Goal: Task Accomplishment & Management: Complete application form

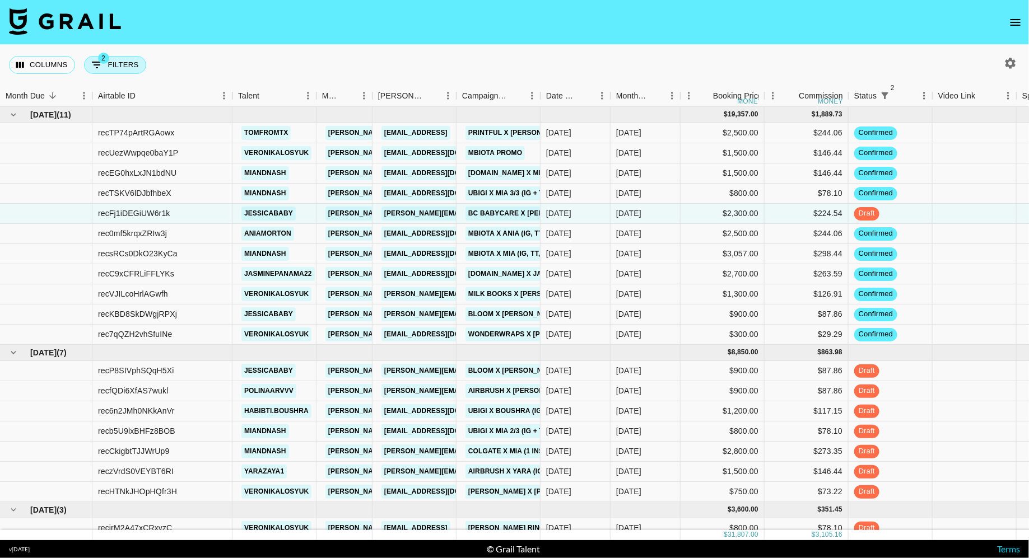
click at [135, 60] on button "2 Filters" at bounding box center [115, 65] width 62 height 18
select select "status"
select select "isNotAnyOf"
select select "status"
select select "not"
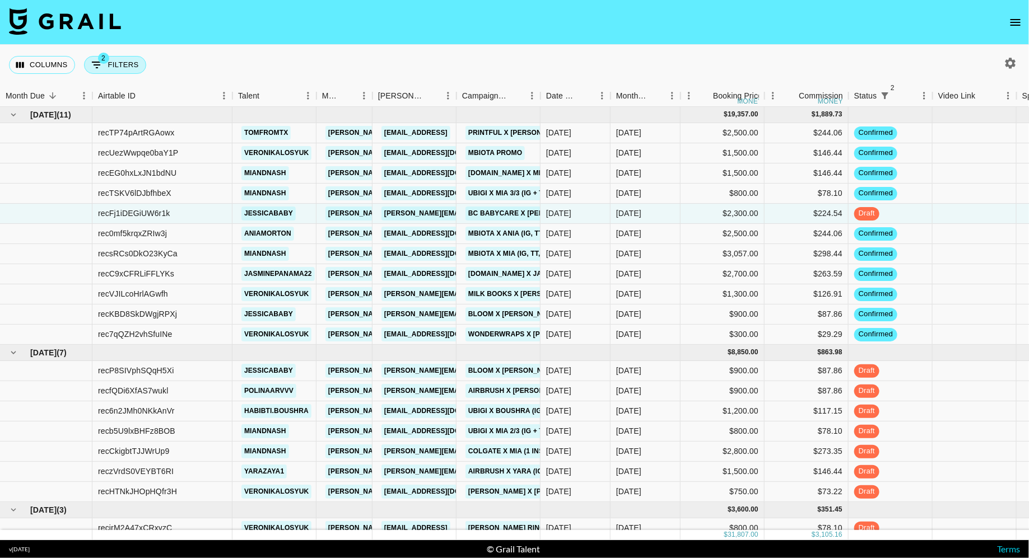
select select "approved"
select select "bookerId"
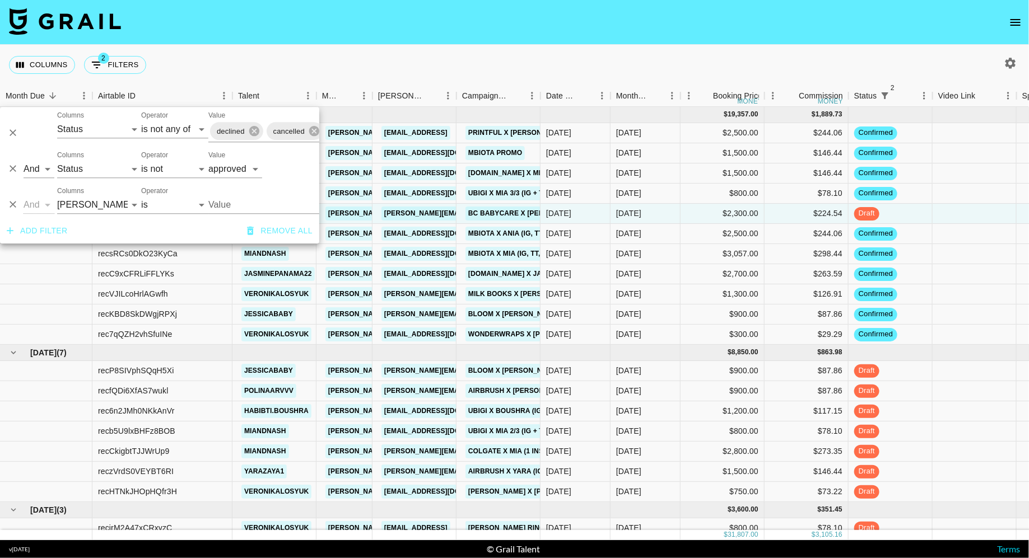
click at [245, 207] on input "Value" at bounding box center [283, 204] width 151 height 17
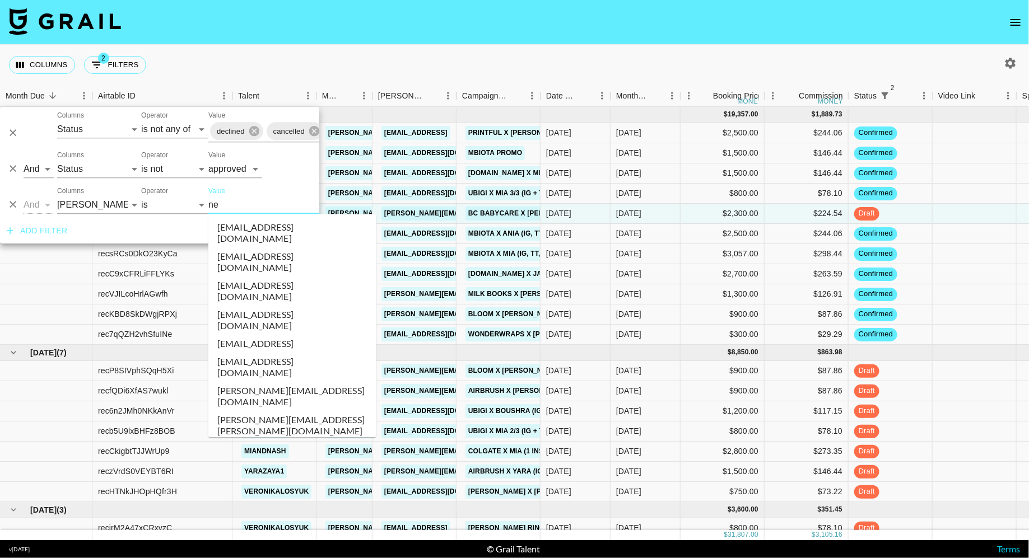
type input "net"
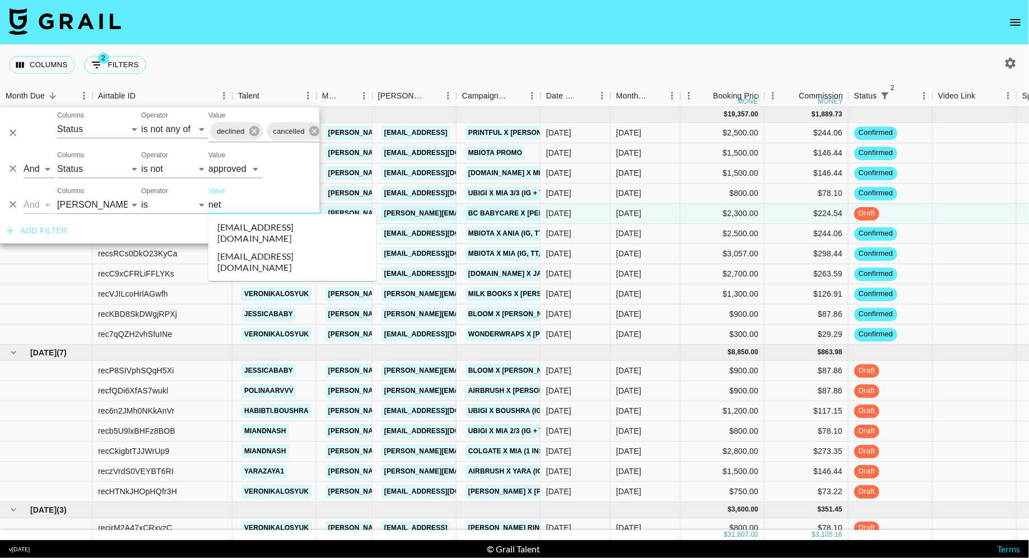
click at [263, 248] on li "[EMAIL_ADDRESS][DOMAIN_NAME]" at bounding box center [292, 262] width 168 height 29
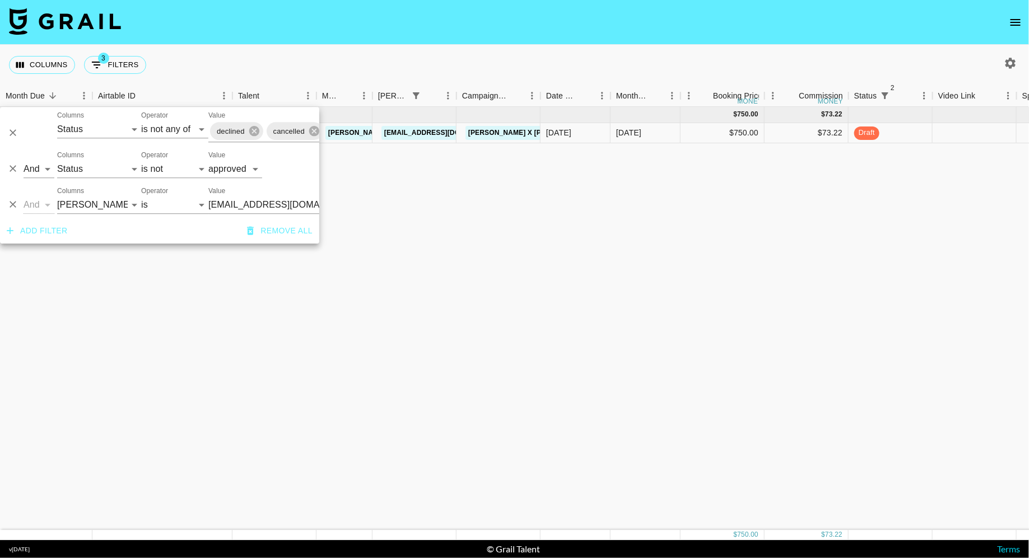
click at [459, 76] on div "Columns 3 Filters + Booking" at bounding box center [514, 65] width 1029 height 40
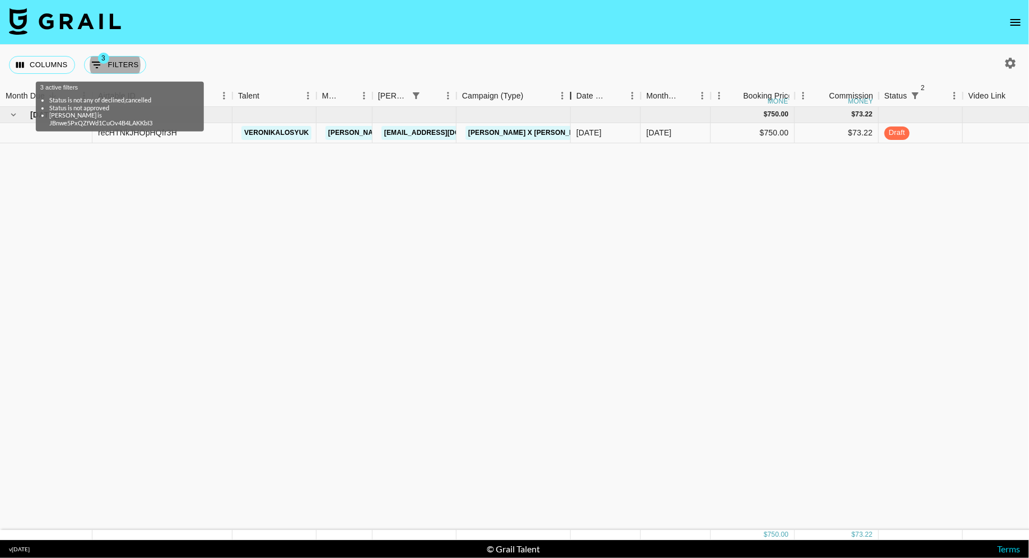
drag, startPoint x: 541, startPoint y: 94, endPoint x: 587, endPoint y: 94, distance: 45.4
click at [577, 94] on div "Campaign (Type)" at bounding box center [570, 96] width 13 height 22
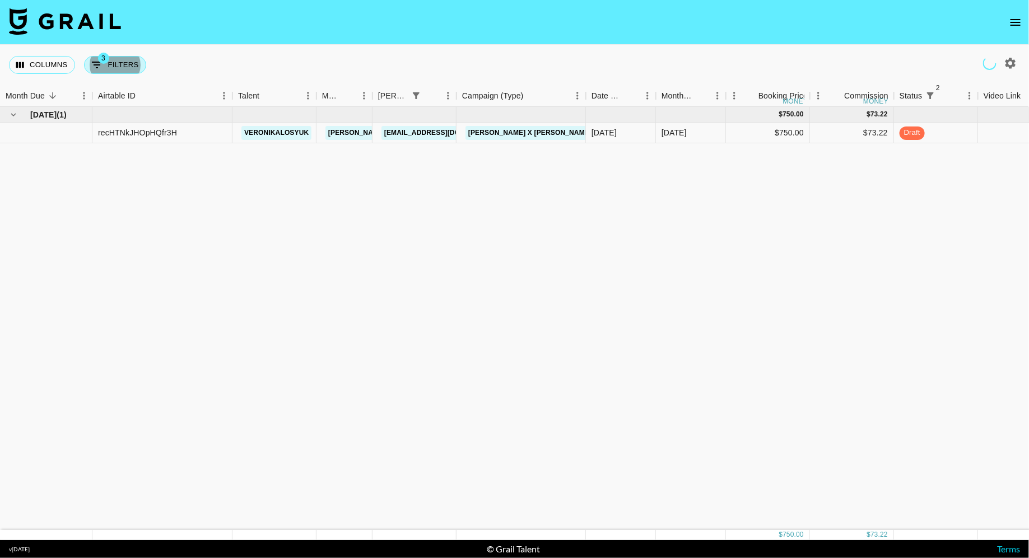
click at [123, 61] on button "3 Filters" at bounding box center [115, 65] width 62 height 18
select select "status"
select select "isNotAnyOf"
select select "status"
select select "not"
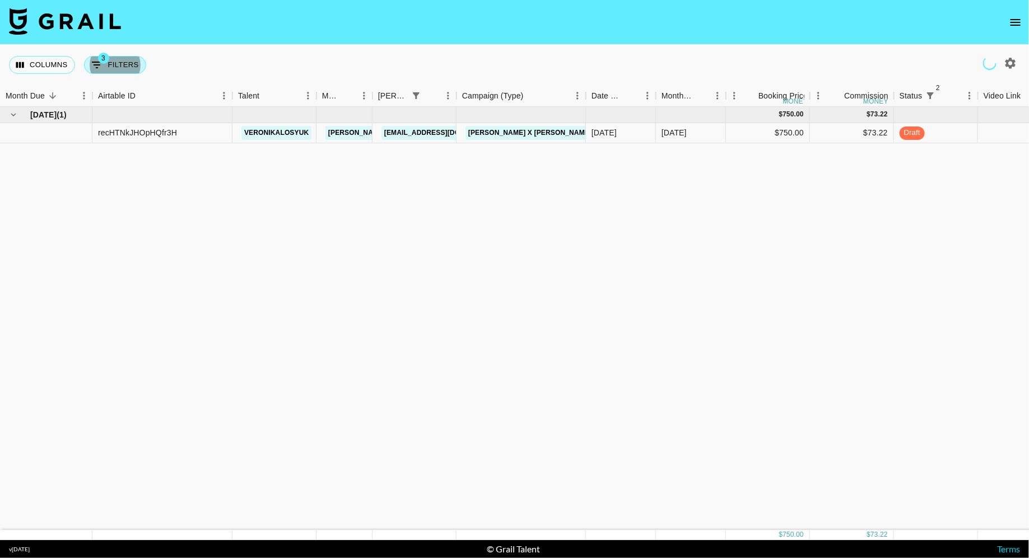
select select "approved"
select select "bookerId"
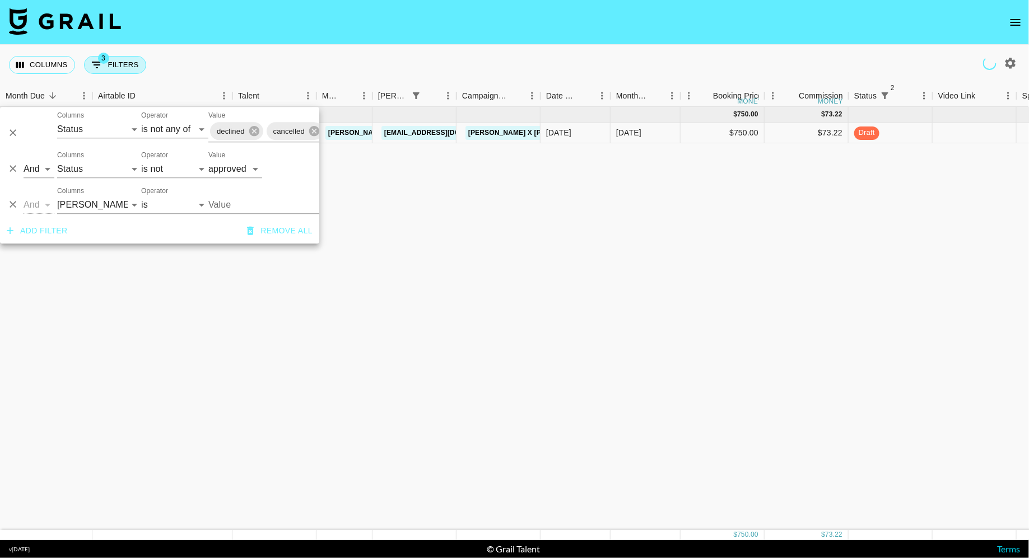
type input "[EMAIL_ADDRESS][DOMAIN_NAME]"
click at [166, 173] on select "is is not is any of is not any of" at bounding box center [174, 169] width 67 height 18
select select "is"
click at [141, 160] on select "is is not is any of is not any of" at bounding box center [174, 169] width 67 height 18
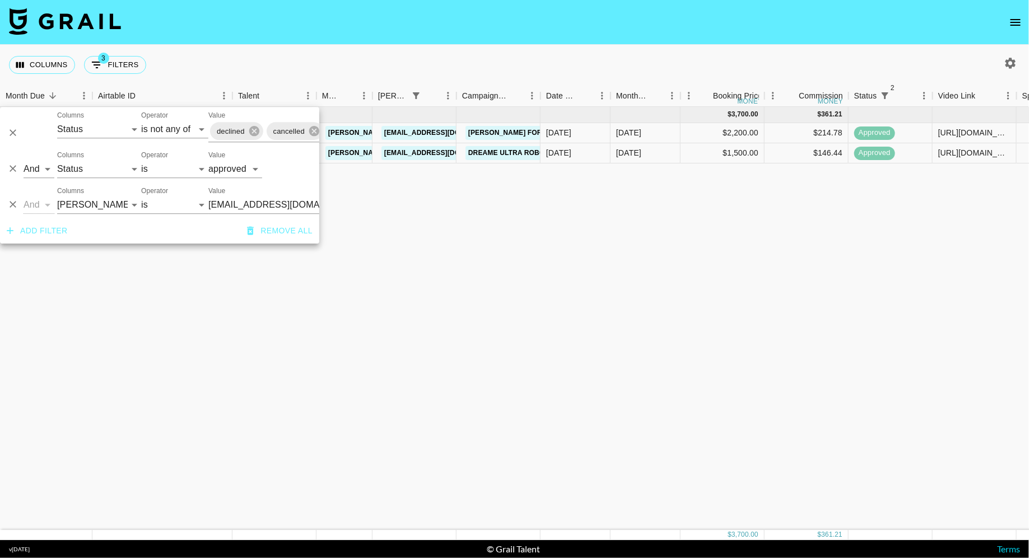
click at [485, 199] on div "[DATE] ( 2 ) $ 3,700.00 $ 361.21 recOECM25Ty6gmhrK judahshaw [PERSON_NAME][EMAI…" at bounding box center [824, 318] width 1649 height 423
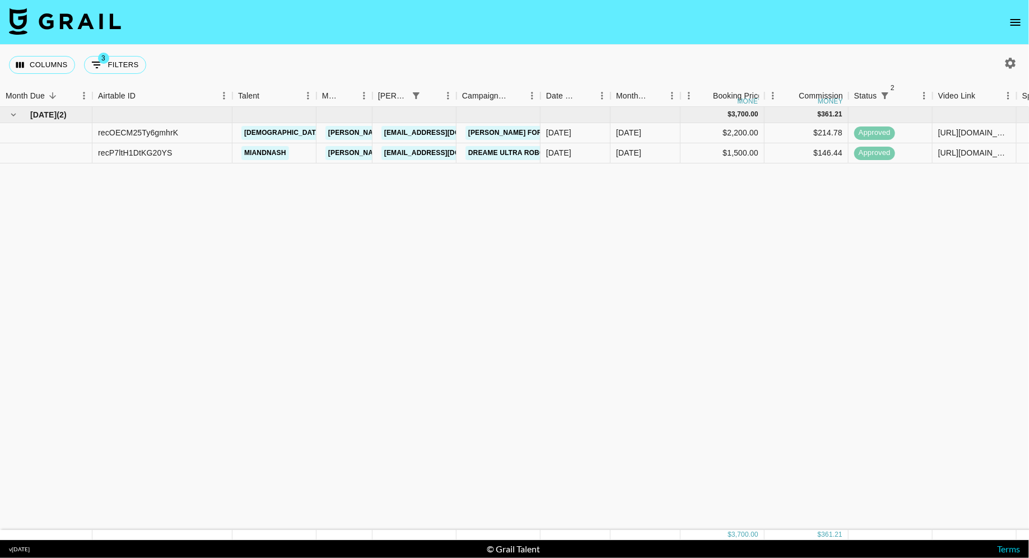
click at [389, 198] on div "[DATE] ( 2 ) $ 3,700.00 $ 361.21 recOECM25Ty6gmhrK judahshaw [PERSON_NAME][EMAI…" at bounding box center [824, 318] width 1649 height 423
click at [123, 77] on div "Columns 3 Filters + Booking" at bounding box center [80, 65] width 142 height 40
click at [120, 66] on button "3 Filters" at bounding box center [115, 65] width 62 height 18
select select "status"
select select "isNotAnyOf"
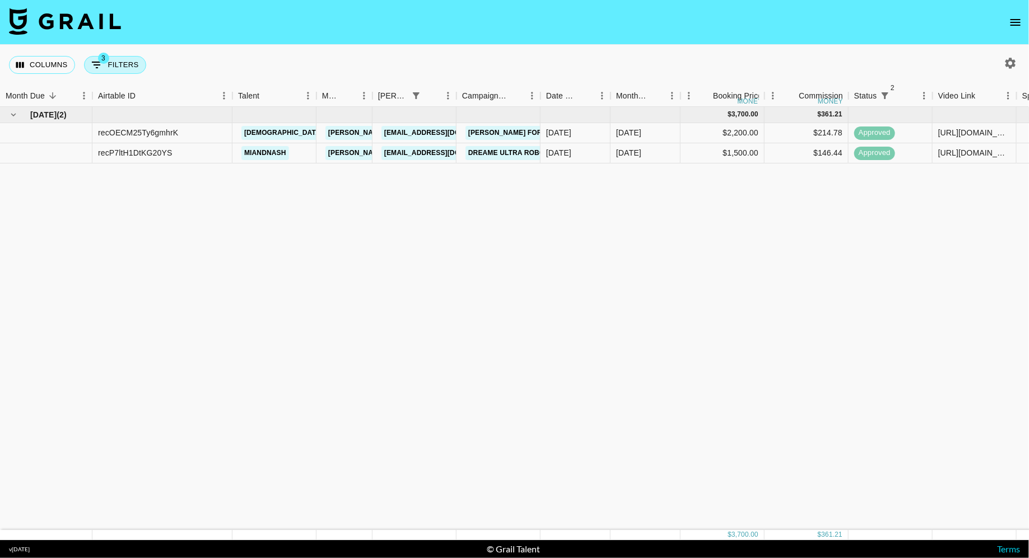
select select "status"
select select "approved"
select select "bookerId"
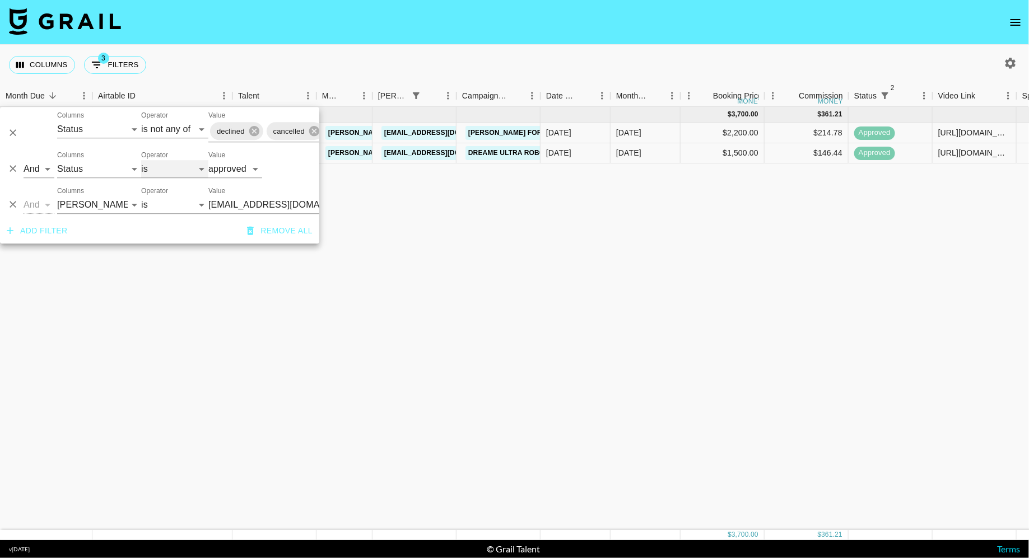
click at [163, 171] on select "is is not is any of is not any of" at bounding box center [174, 169] width 67 height 18
click at [273, 207] on input "[EMAIL_ADDRESS][DOMAIN_NAME]" at bounding box center [276, 204] width 137 height 17
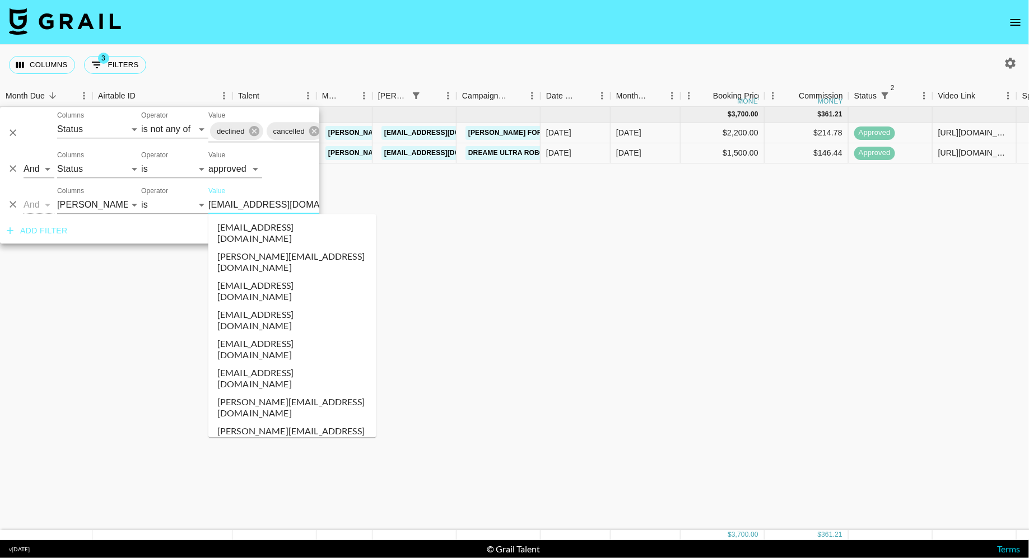
scroll to position [419, 0]
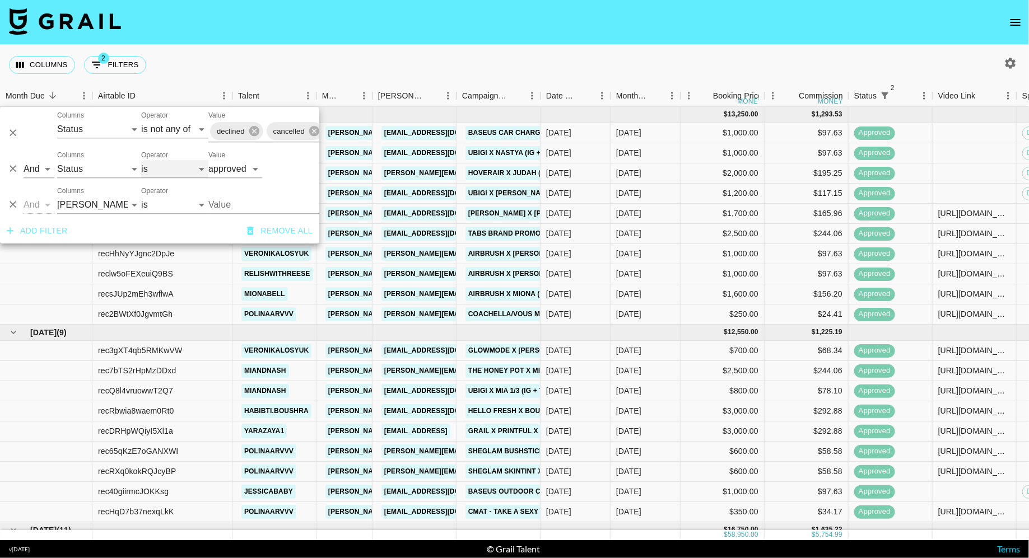
click at [167, 171] on select "is is not is any of is not any of" at bounding box center [174, 169] width 67 height 18
select select "not"
click at [141, 160] on select "is is not is any of is not any of" at bounding box center [174, 169] width 67 height 18
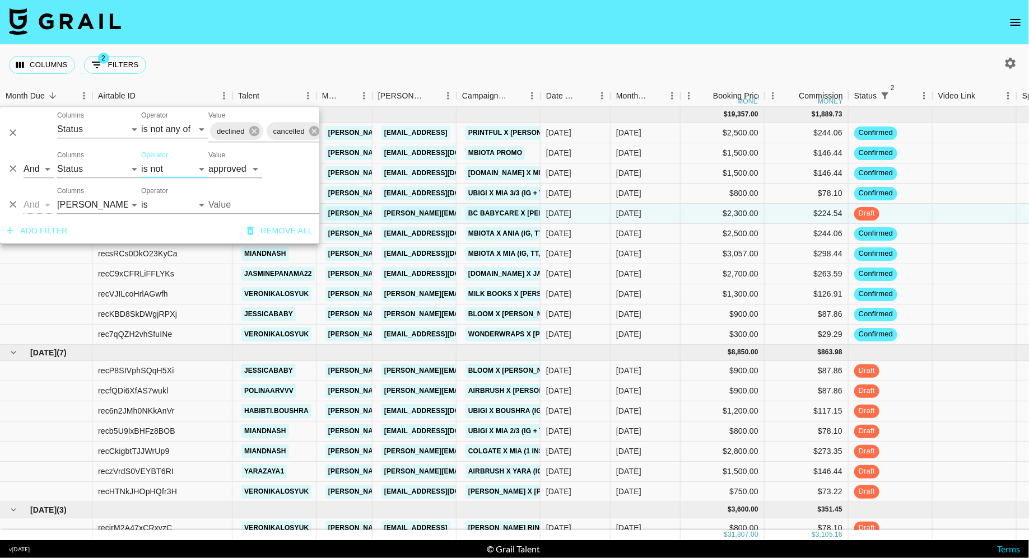
click at [370, 66] on div "Columns 2 Filters + Booking" at bounding box center [514, 65] width 1029 height 40
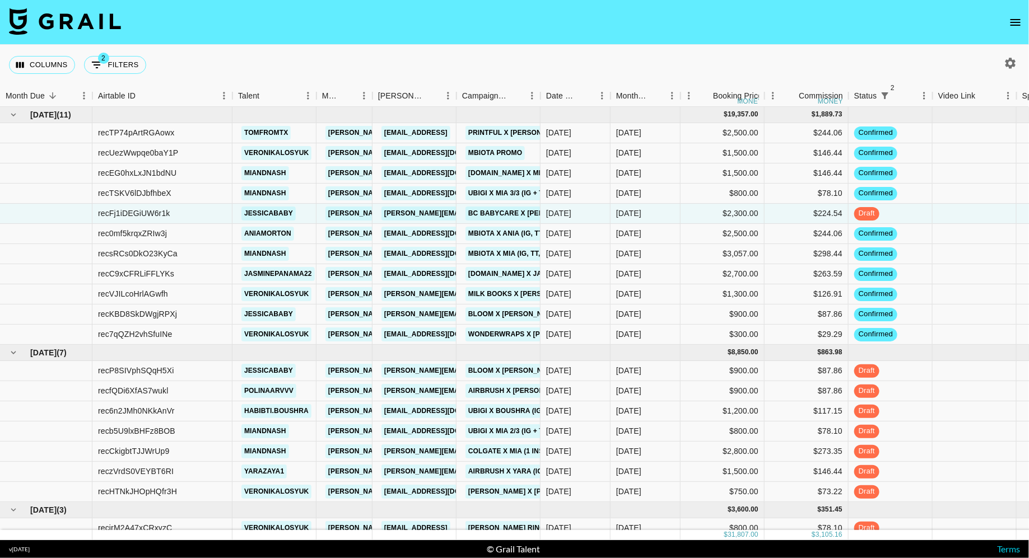
scroll to position [48, 0]
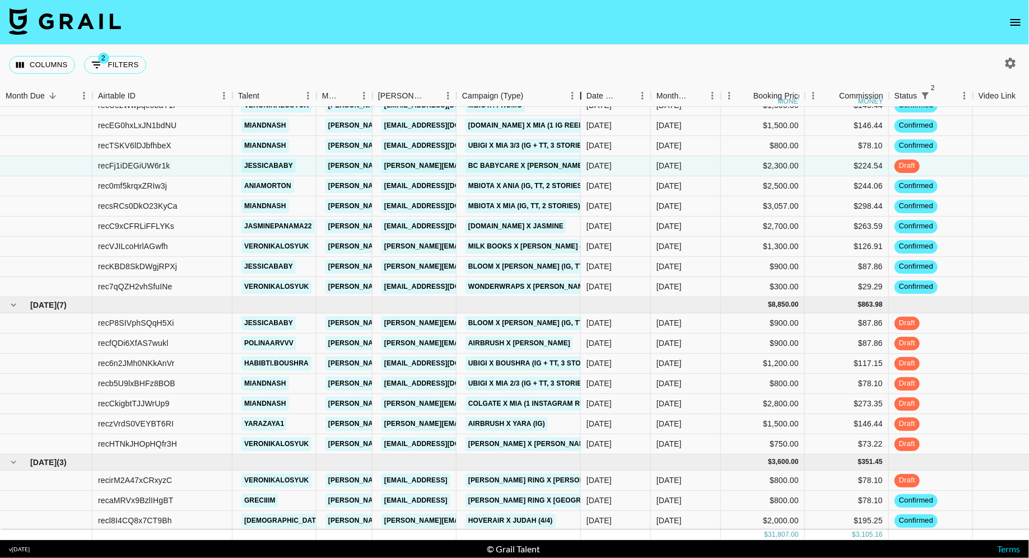
drag, startPoint x: 539, startPoint y: 96, endPoint x: 579, endPoint y: 94, distance: 40.3
click at [579, 94] on div "Campaign (Type)" at bounding box center [580, 96] width 13 height 22
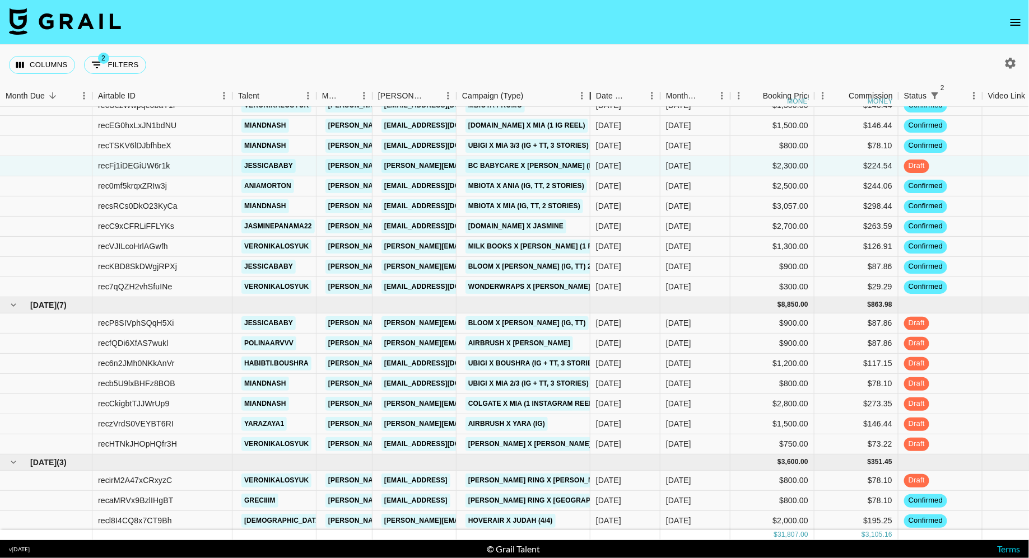
drag, startPoint x: 540, startPoint y: 102, endPoint x: 590, endPoint y: 97, distance: 50.0
click at [590, 97] on div "Campaign (Type)" at bounding box center [589, 96] width 13 height 22
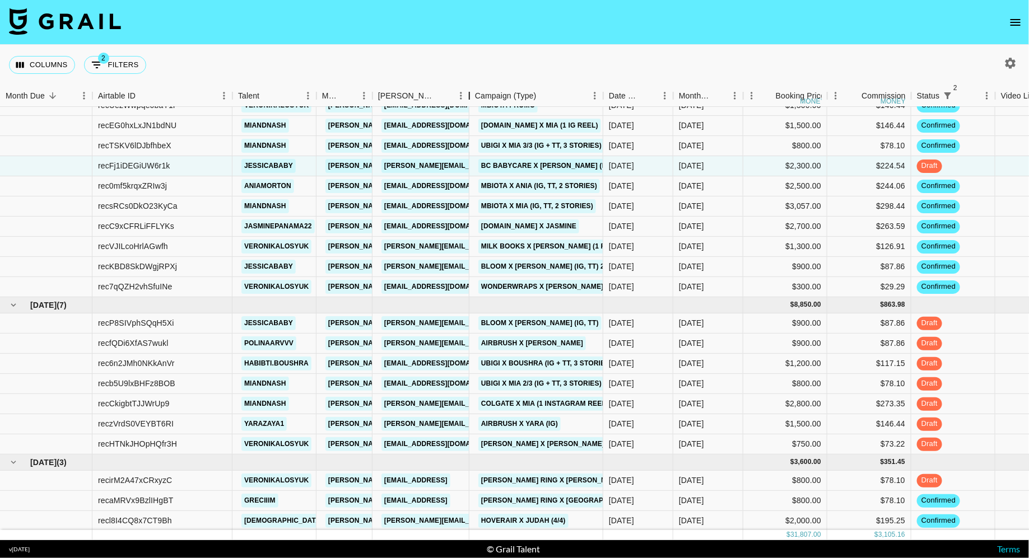
drag, startPoint x: 456, startPoint y: 97, endPoint x: 498, endPoint y: 97, distance: 41.4
click at [476, 97] on div "Booker" at bounding box center [468, 96] width 13 height 22
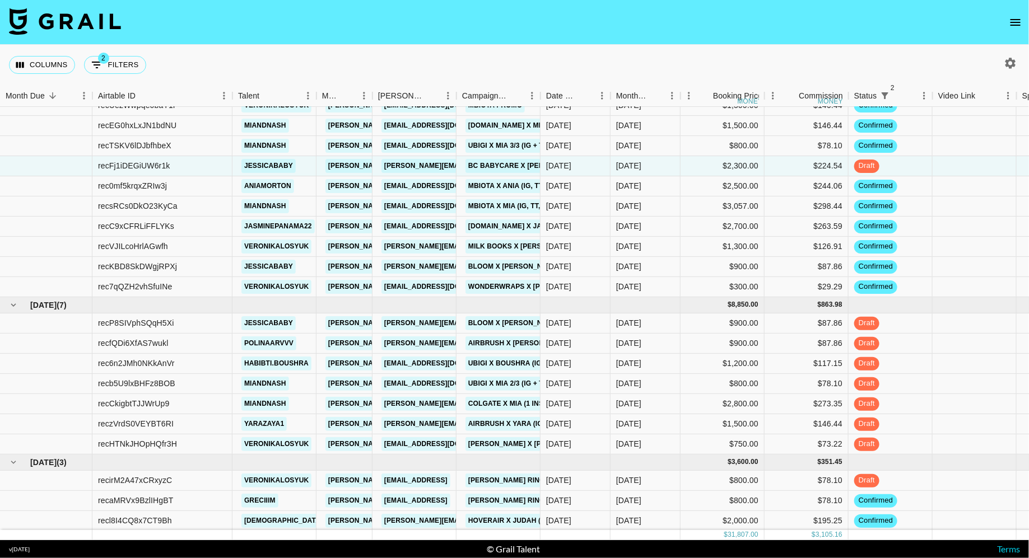
scroll to position [0, 0]
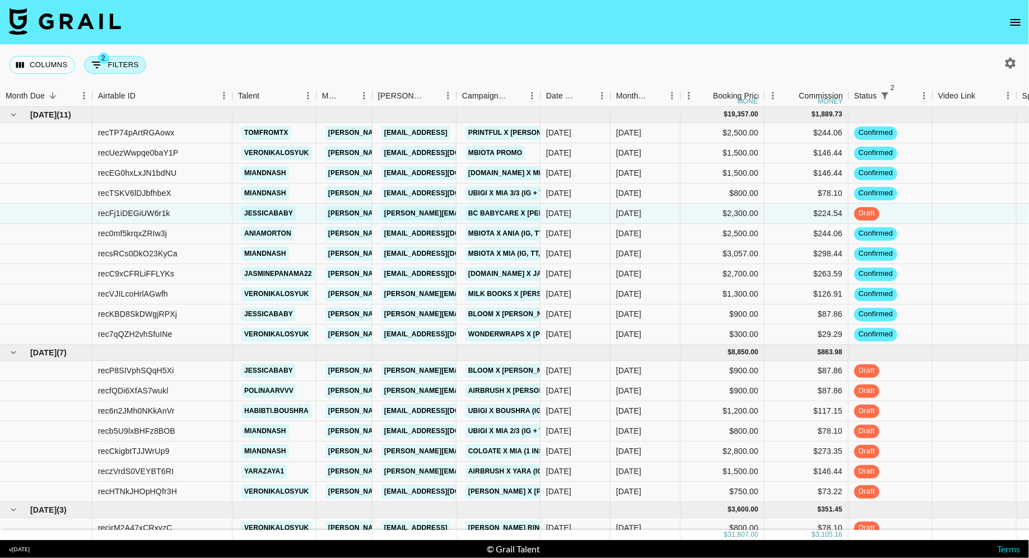
click at [116, 58] on button "2 Filters" at bounding box center [115, 65] width 62 height 18
select select "status"
select select "isNotAnyOf"
select select "status"
select select "not"
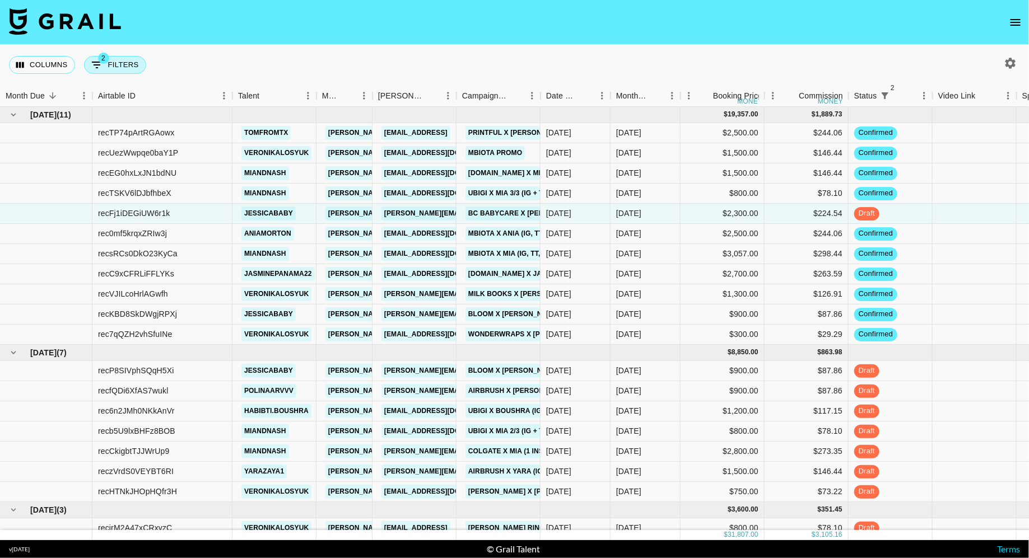
select select "approved"
select select "bookerId"
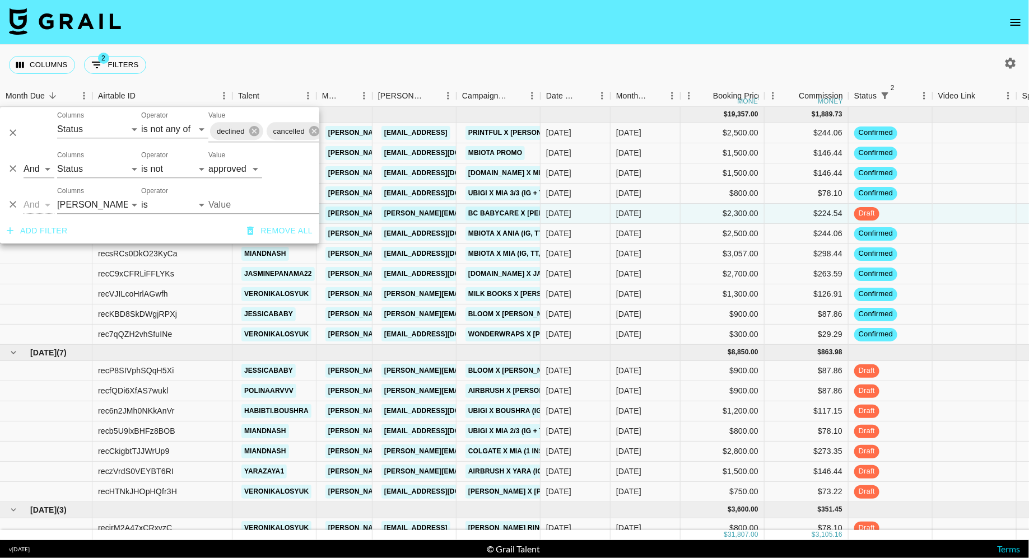
click at [232, 211] on input "Value" at bounding box center [283, 204] width 151 height 17
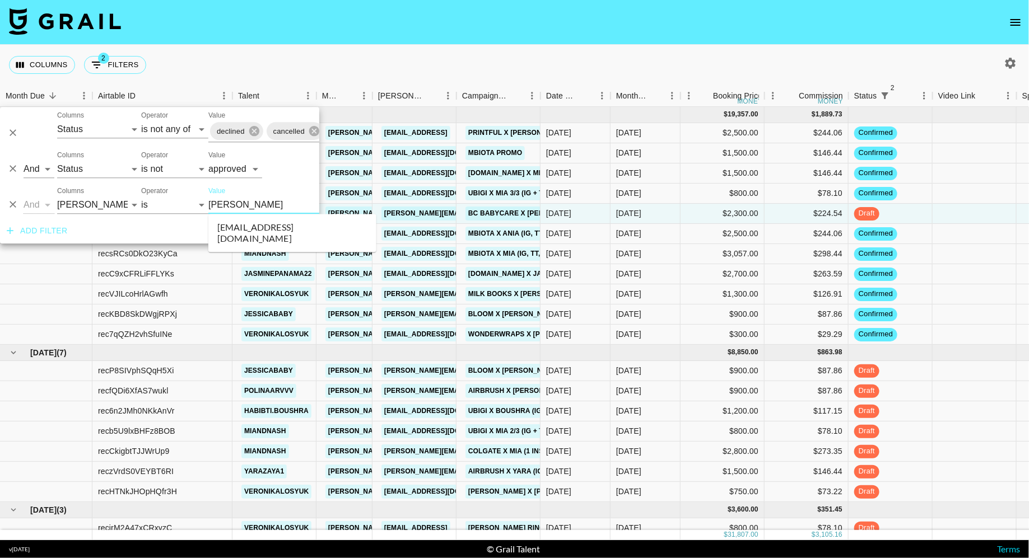
type input "trans"
click at [260, 225] on li "[EMAIL_ADDRESS][DOMAIN_NAME]" at bounding box center [292, 233] width 168 height 29
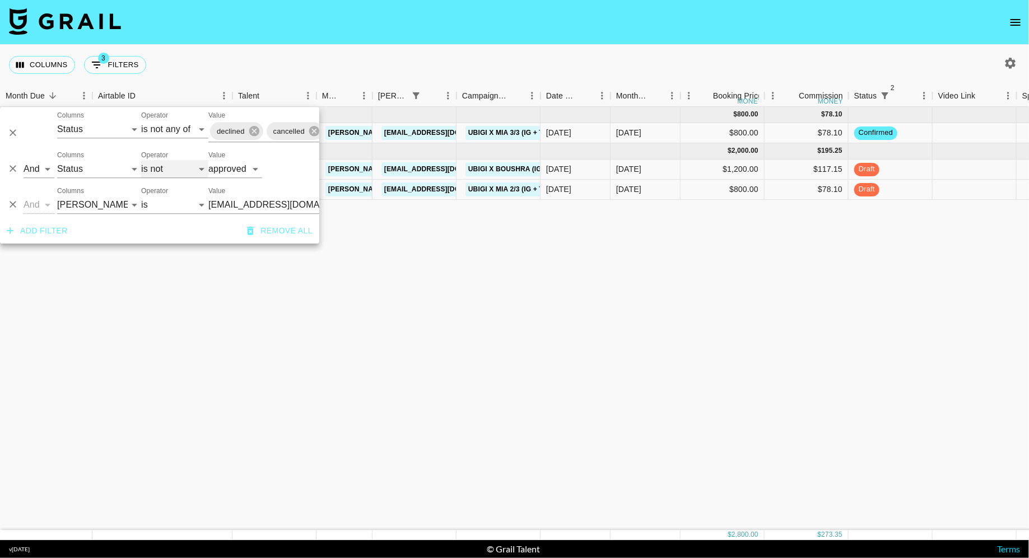
click at [182, 166] on select "is is not is any of is not any of" at bounding box center [174, 169] width 67 height 18
type input "[EMAIL_ADDRESS][DOMAIN_NAME]"
select select "is"
click at [141, 160] on select "is is not is any of is not any of" at bounding box center [174, 169] width 67 height 18
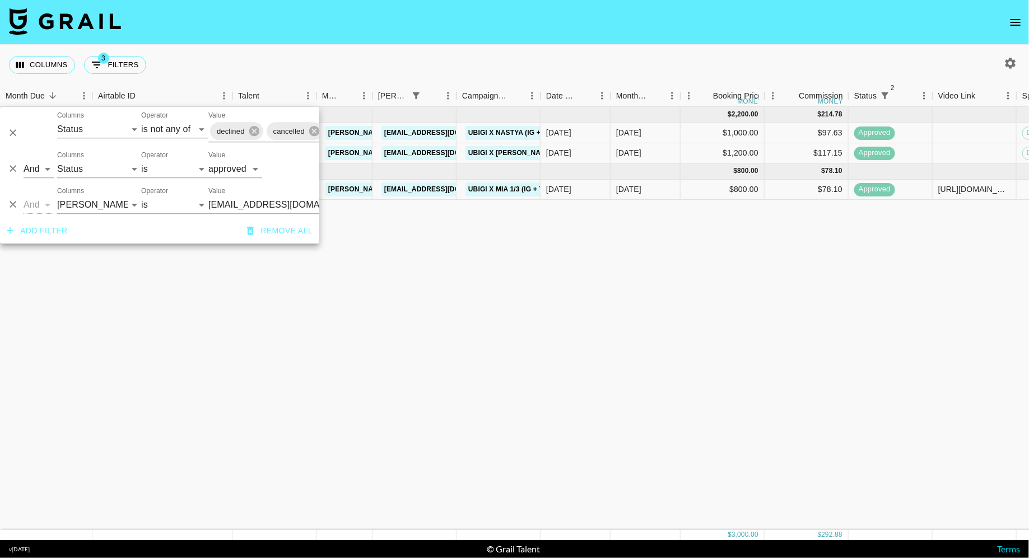
click at [586, 283] on div "[DATE] ( 2 ) $ 2,200.00 $ 214.78 recid1ymuiXwF8BQP nastya_abroad [PERSON_NAME][…" at bounding box center [824, 318] width 1649 height 423
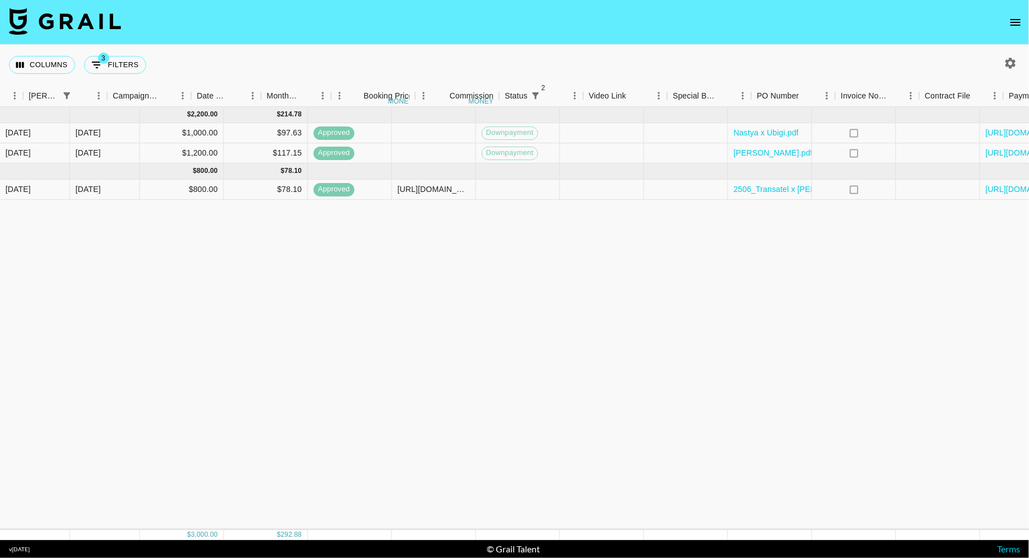
scroll to position [0, 620]
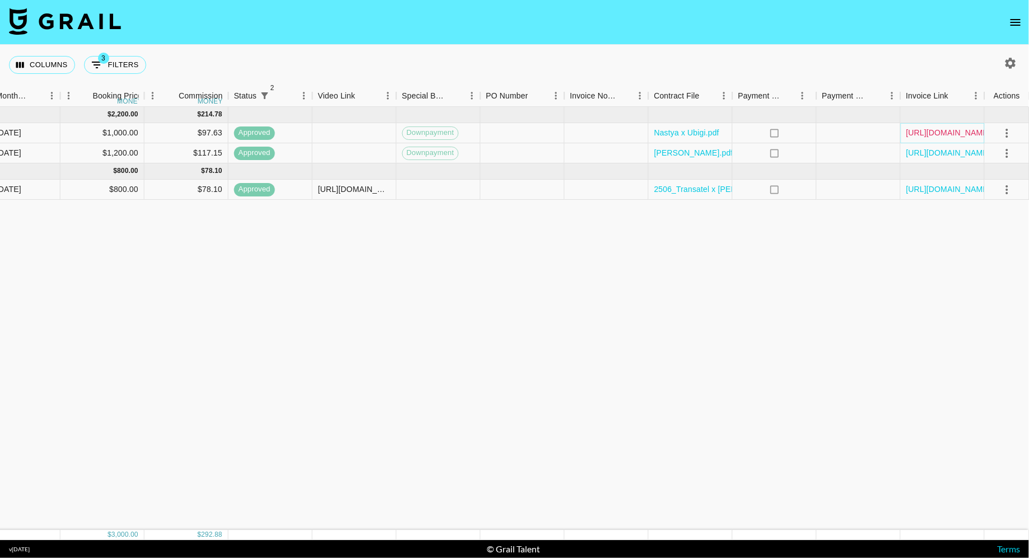
click at [937, 128] on link "[URL][DOMAIN_NAME]" at bounding box center [948, 132] width 85 height 11
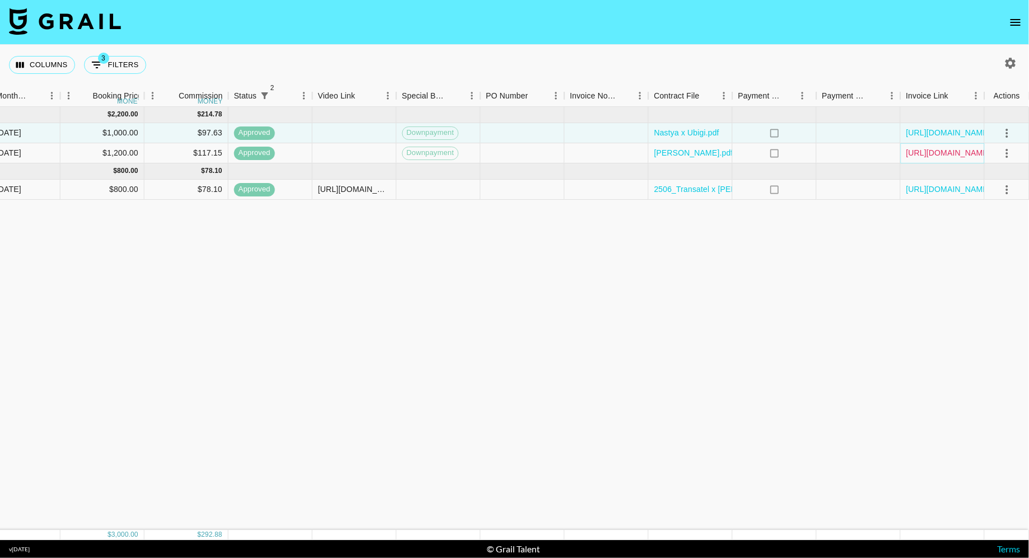
click at [917, 152] on link "[URL][DOMAIN_NAME]" at bounding box center [948, 152] width 85 height 11
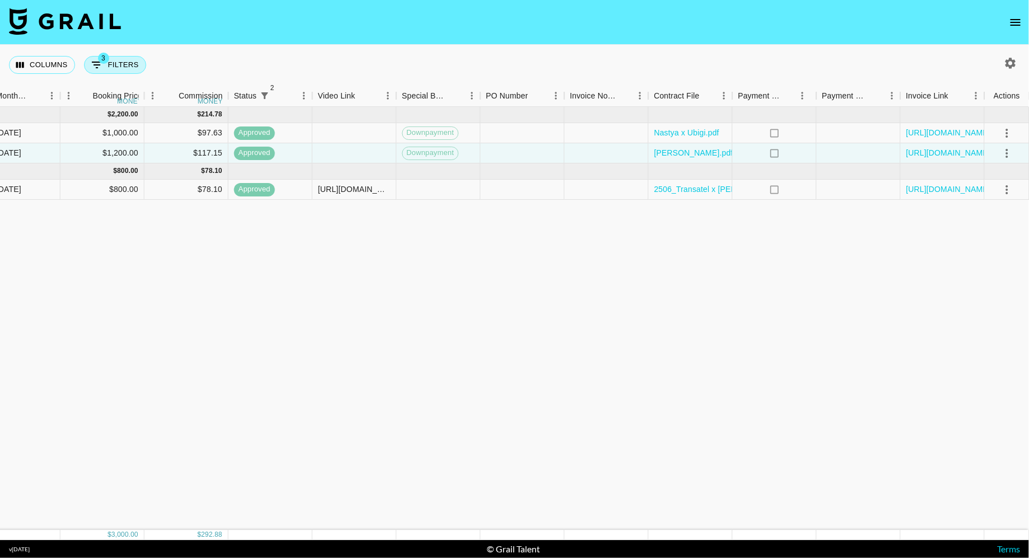
click at [135, 66] on button "3 Filters" at bounding box center [115, 65] width 62 height 18
select select "status"
select select "isNotAnyOf"
select select "status"
select select "approved"
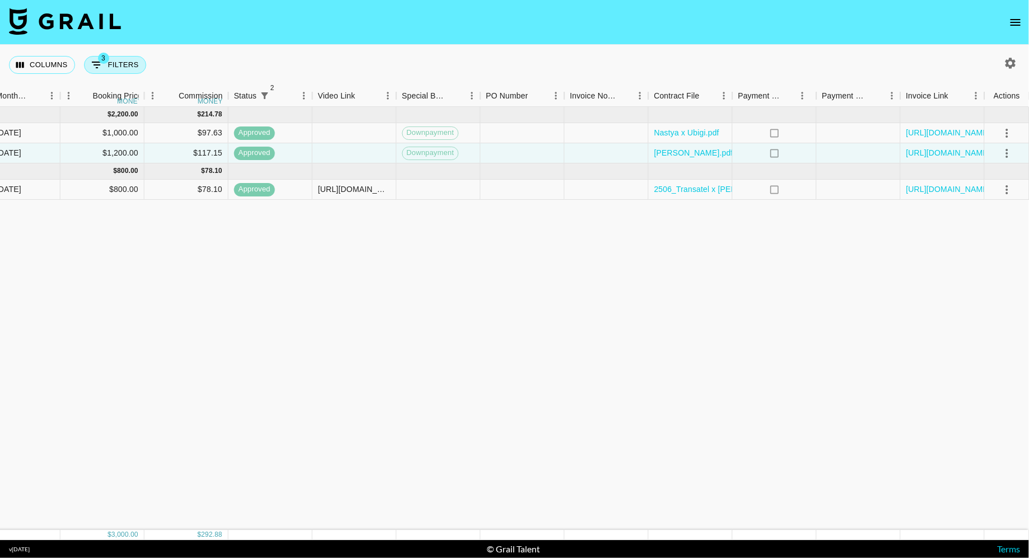
select select "bookerId"
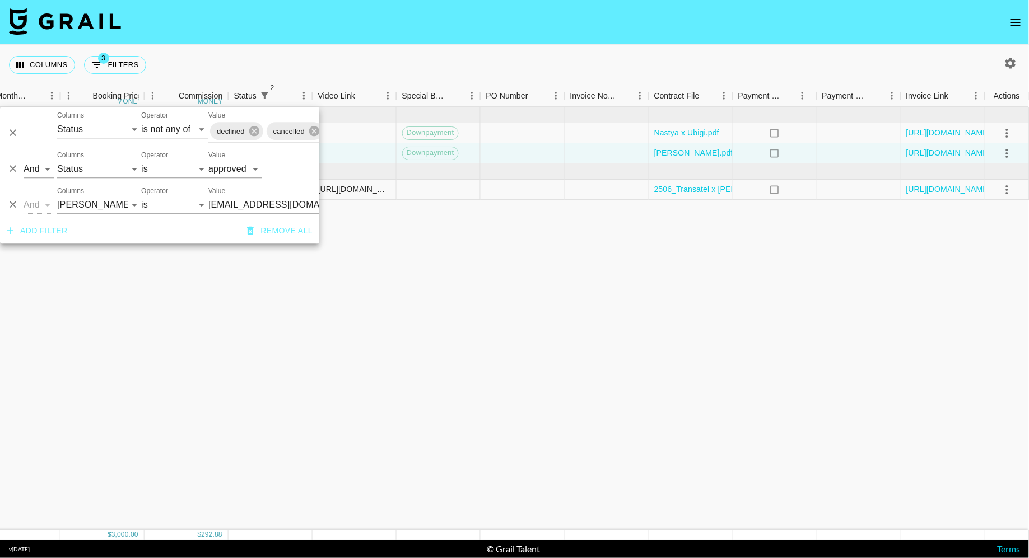
click at [251, 206] on input "[EMAIL_ADDRESS][DOMAIN_NAME]" at bounding box center [276, 204] width 137 height 17
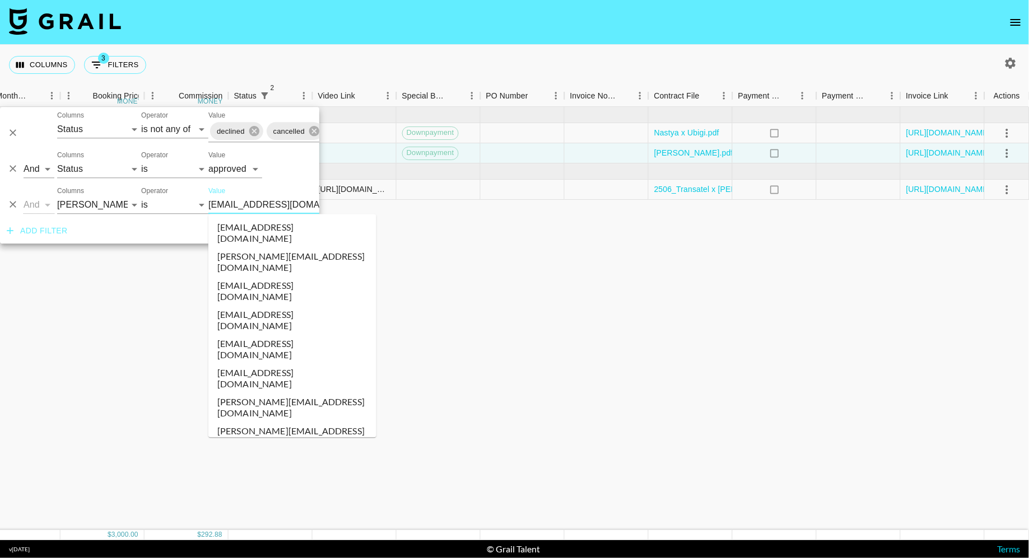
scroll to position [121, 0]
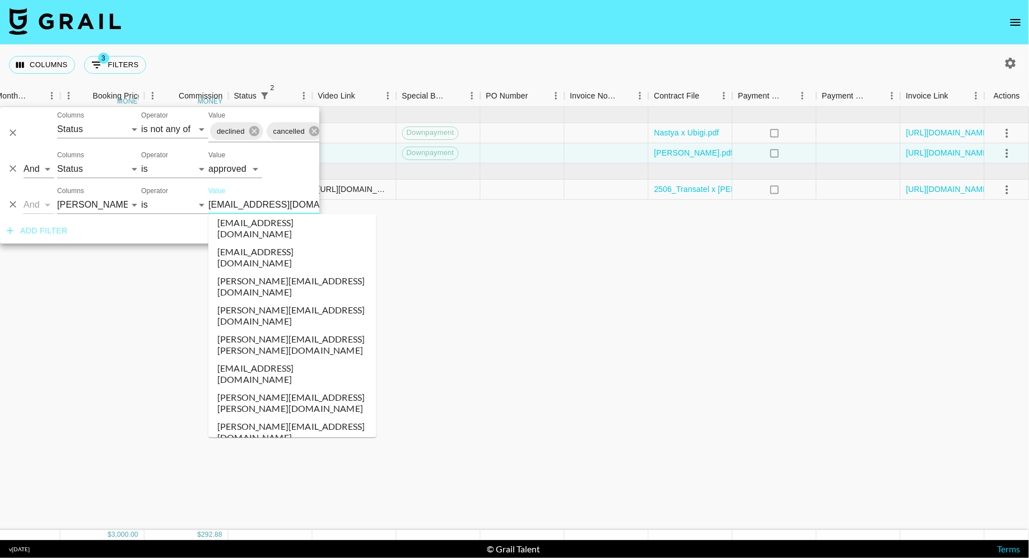
click at [251, 206] on input "[EMAIL_ADDRESS][DOMAIN_NAME]" at bounding box center [276, 204] width 137 height 17
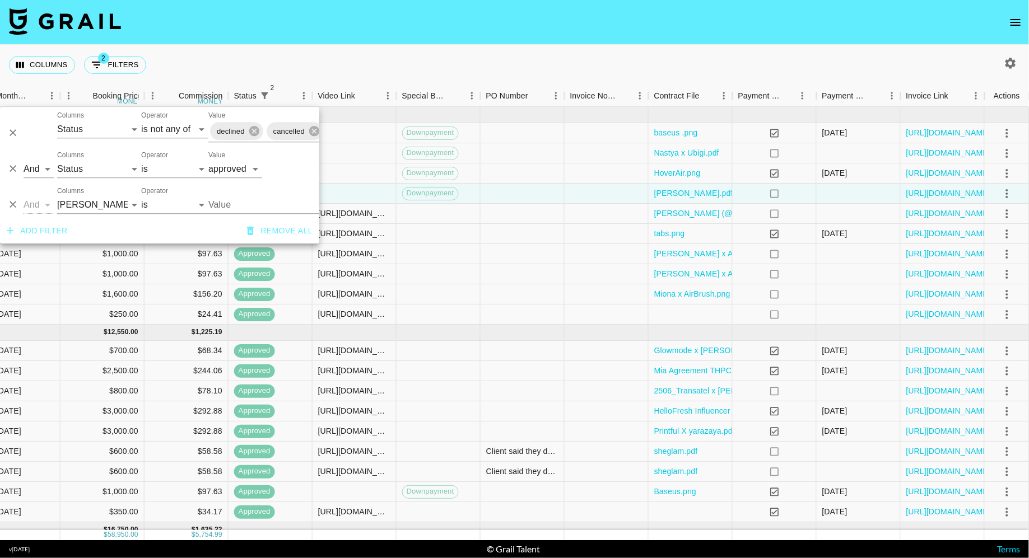
click at [541, 47] on div "Columns 2 Filters + Booking" at bounding box center [514, 65] width 1029 height 40
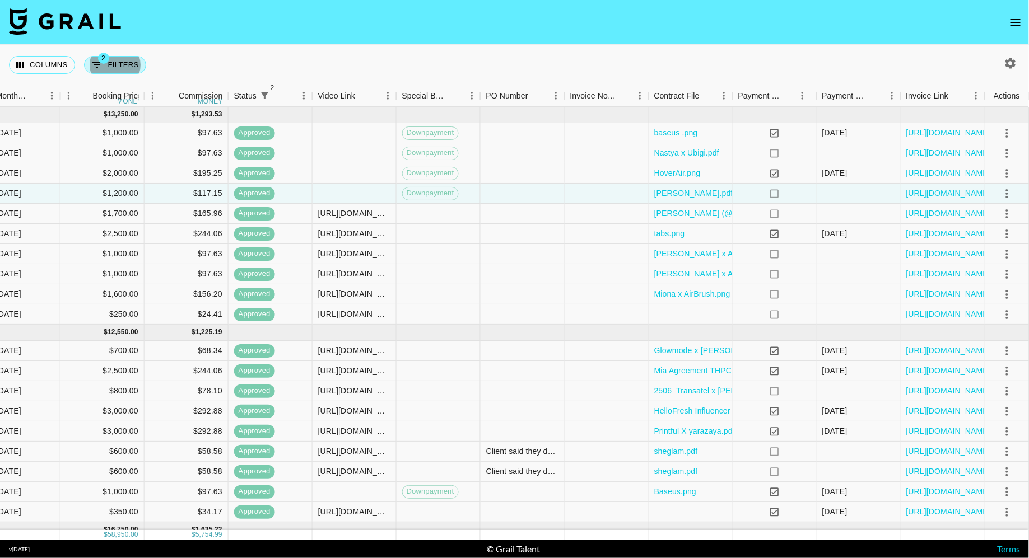
click at [121, 63] on button "2 Filters" at bounding box center [115, 65] width 62 height 18
select select "status"
select select "isNotAnyOf"
select select "status"
select select "approved"
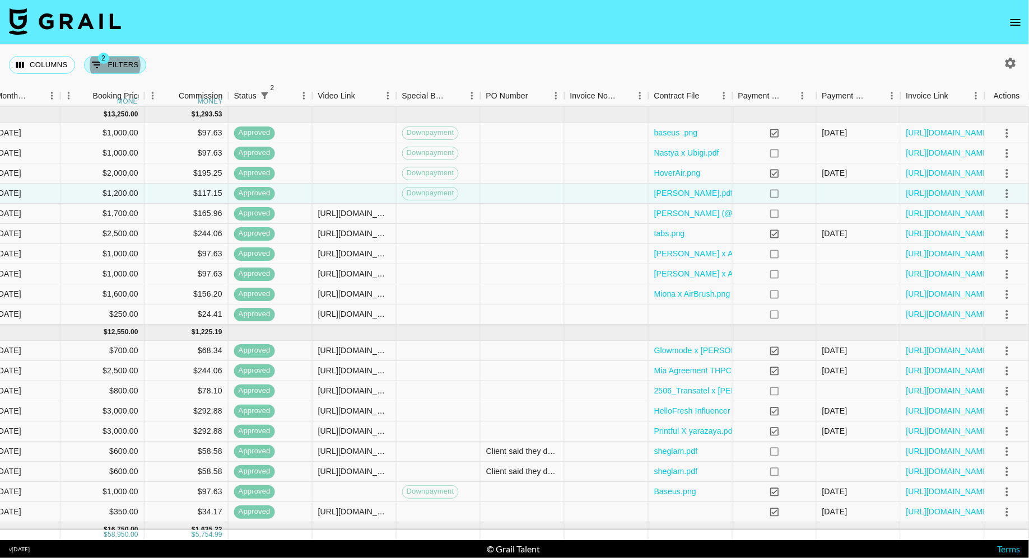
select select "bookerId"
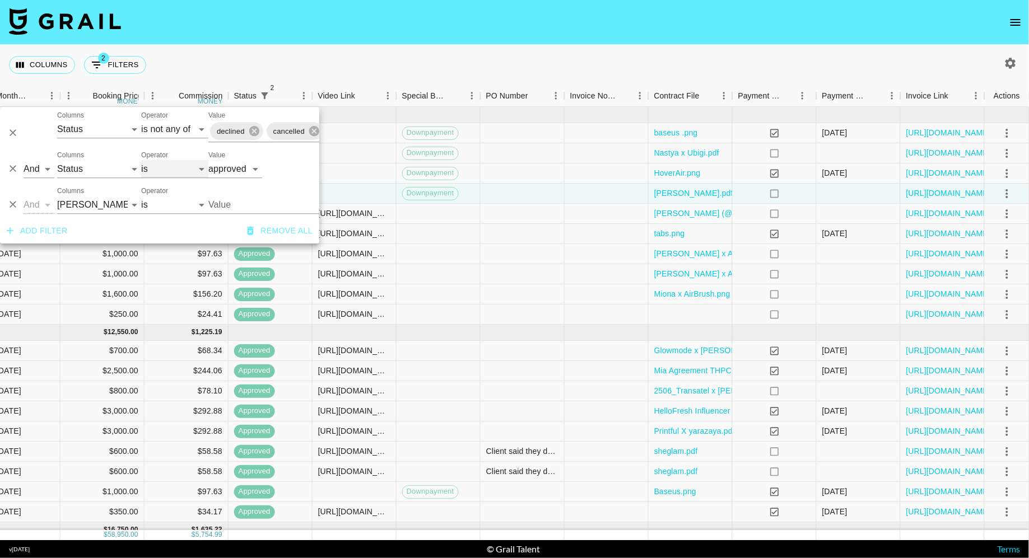
click at [156, 177] on select "is is not is any of is not any of" at bounding box center [174, 169] width 67 height 18
select select "not"
click at [141, 160] on select "is is not is any of is not any of" at bounding box center [174, 169] width 67 height 18
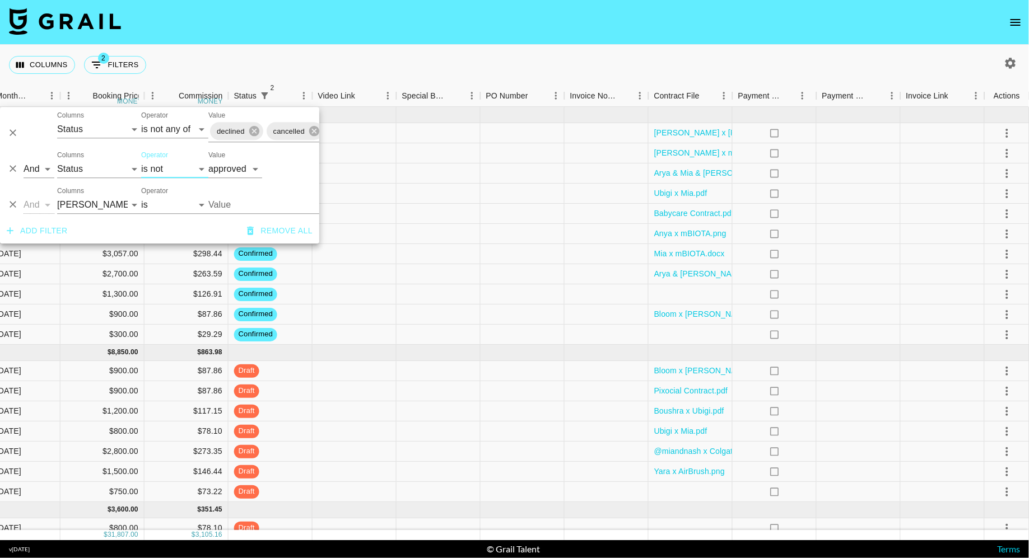
click at [493, 36] on nav at bounding box center [514, 22] width 1029 height 45
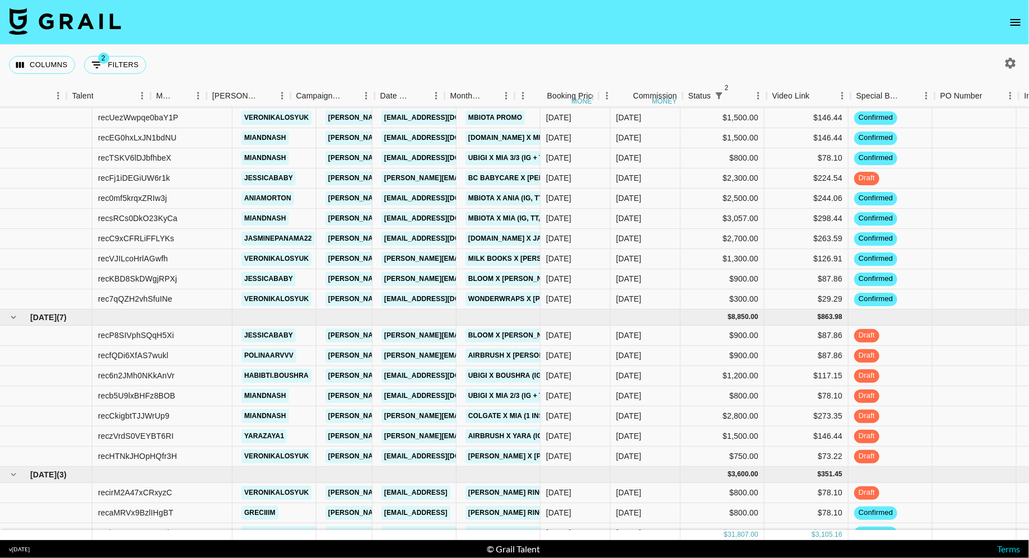
scroll to position [35, 620]
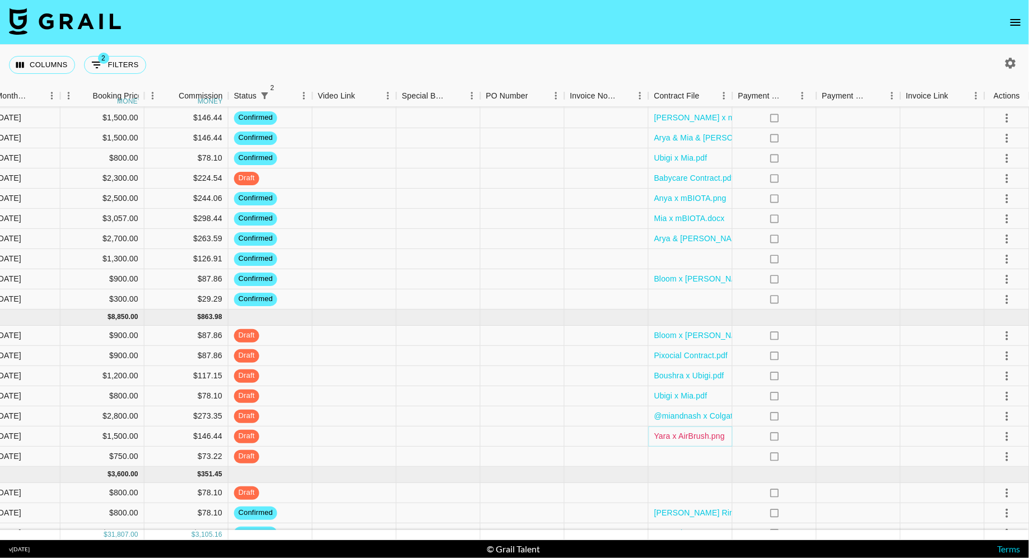
click at [677, 439] on link "Yara x AirBrush.png" at bounding box center [689, 436] width 71 height 11
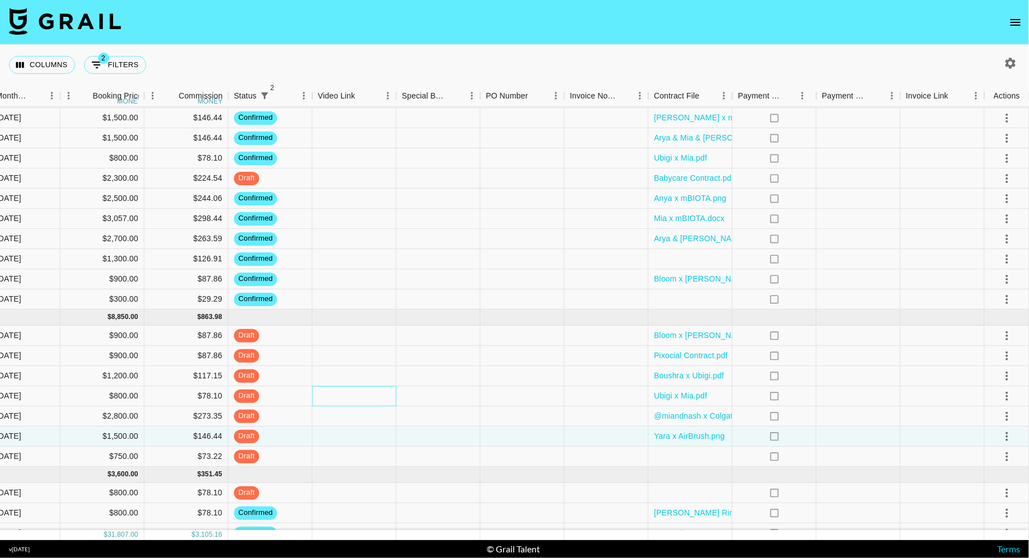
click at [353, 392] on div at bounding box center [354, 396] width 84 height 20
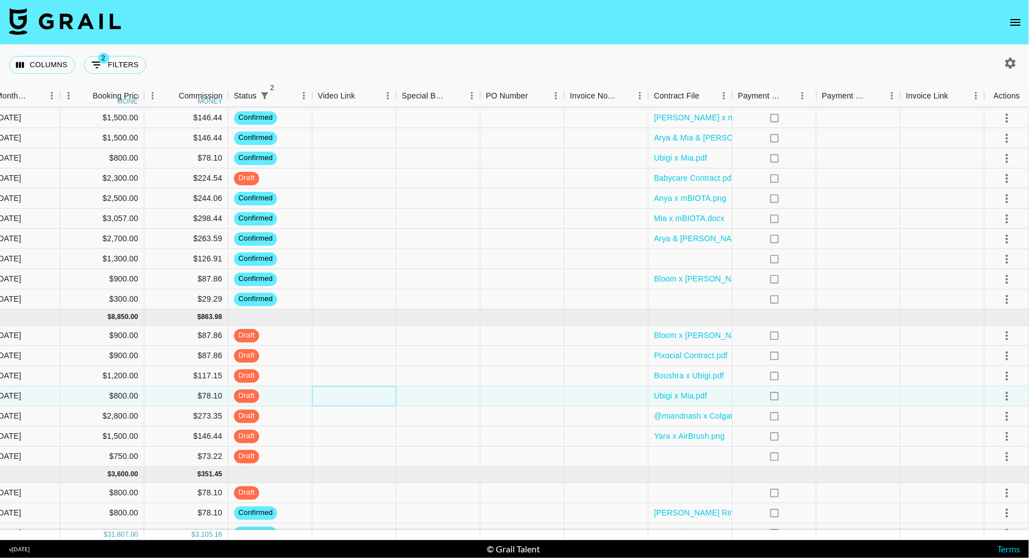
click at [353, 392] on div at bounding box center [354, 396] width 84 height 20
type input "[URL][DOMAIN_NAME]"
click at [444, 398] on div at bounding box center [438, 396] width 84 height 20
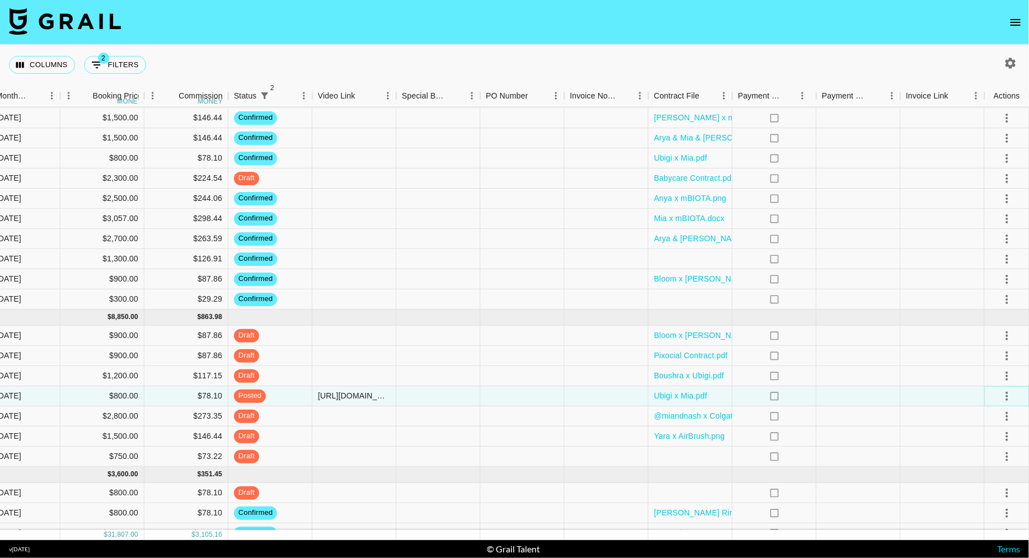
click at [1001, 394] on icon "select merge strategy" at bounding box center [1006, 396] width 13 height 13
click at [992, 501] on div "Approve" at bounding box center [982, 499] width 34 height 13
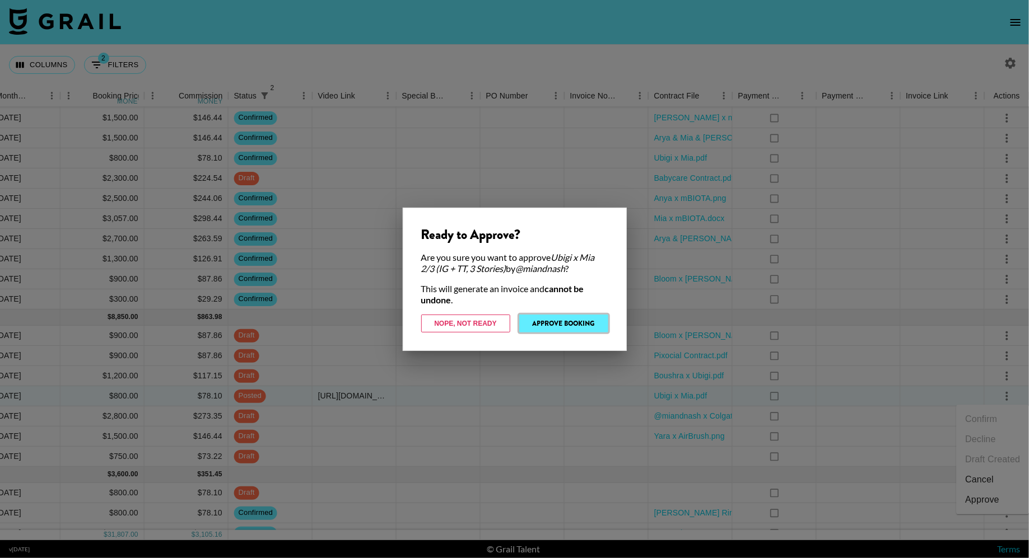
click at [562, 326] on button "Approve Booking" at bounding box center [563, 324] width 89 height 18
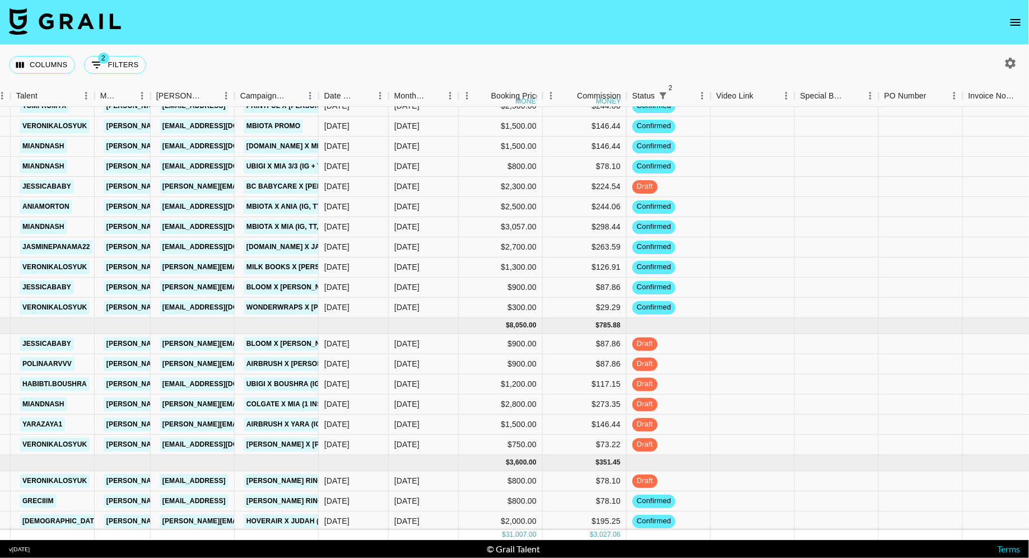
scroll to position [27, 321]
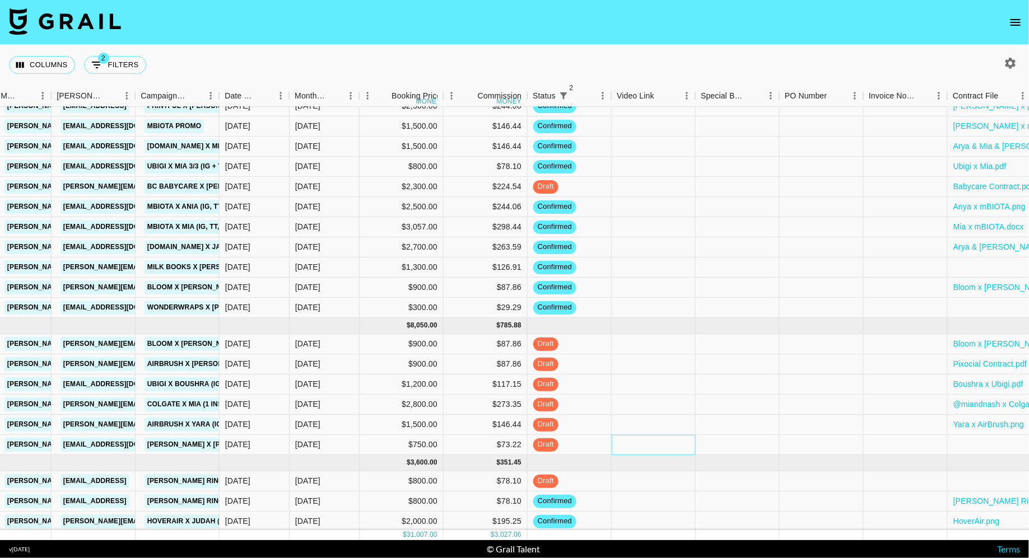
click at [627, 442] on div at bounding box center [653, 445] width 84 height 20
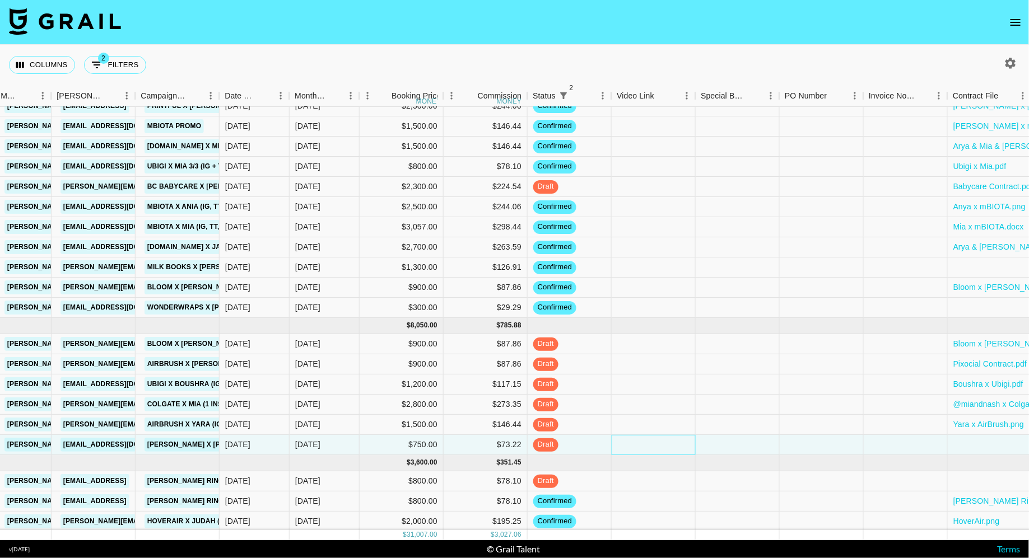
click at [627, 442] on div at bounding box center [653, 445] width 84 height 20
type input "[URL][DOMAIN_NAME]"
click at [728, 443] on div at bounding box center [737, 445] width 84 height 20
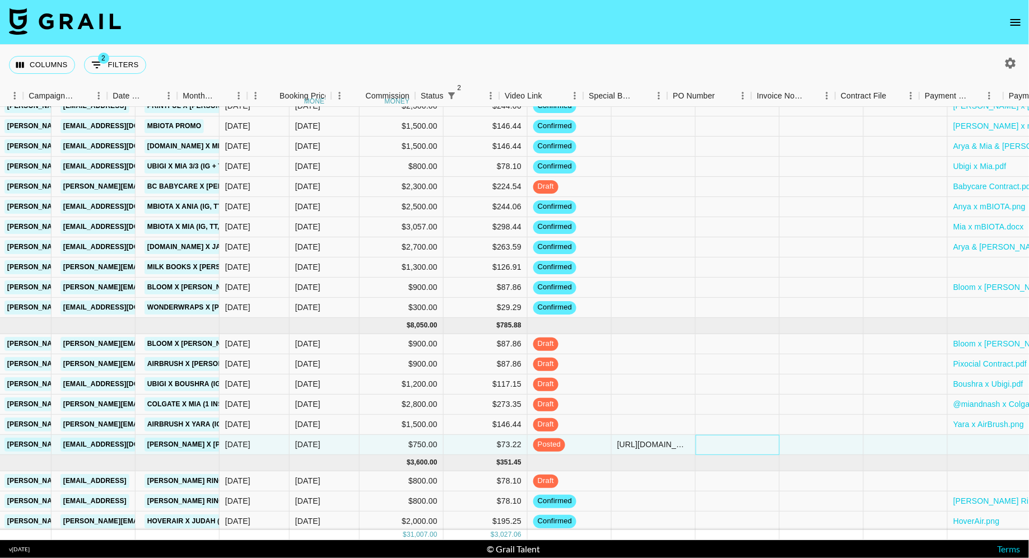
scroll to position [27, 620]
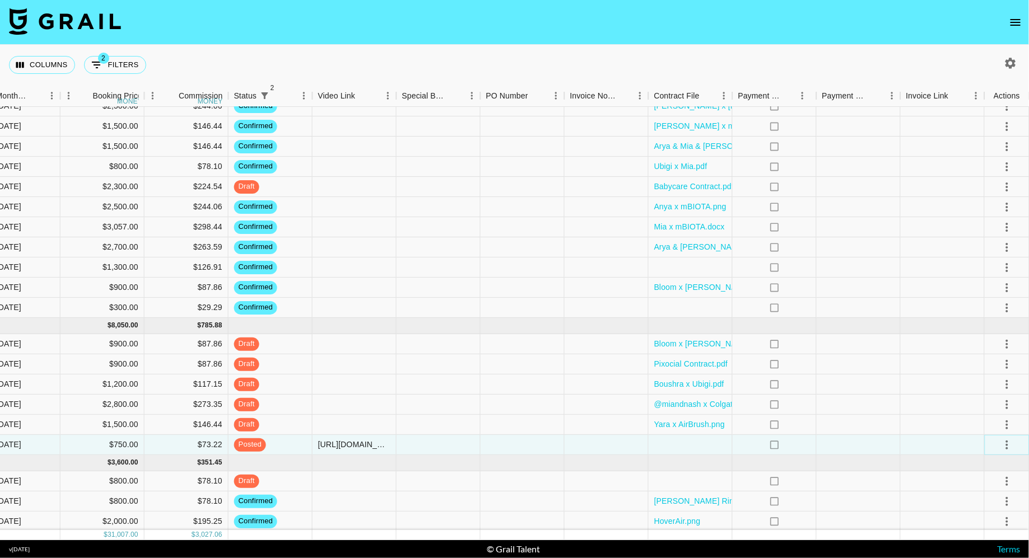
click at [1008, 442] on icon "select merge strategy" at bounding box center [1006, 444] width 13 height 13
click at [990, 424] on div "Approve" at bounding box center [982, 419] width 34 height 13
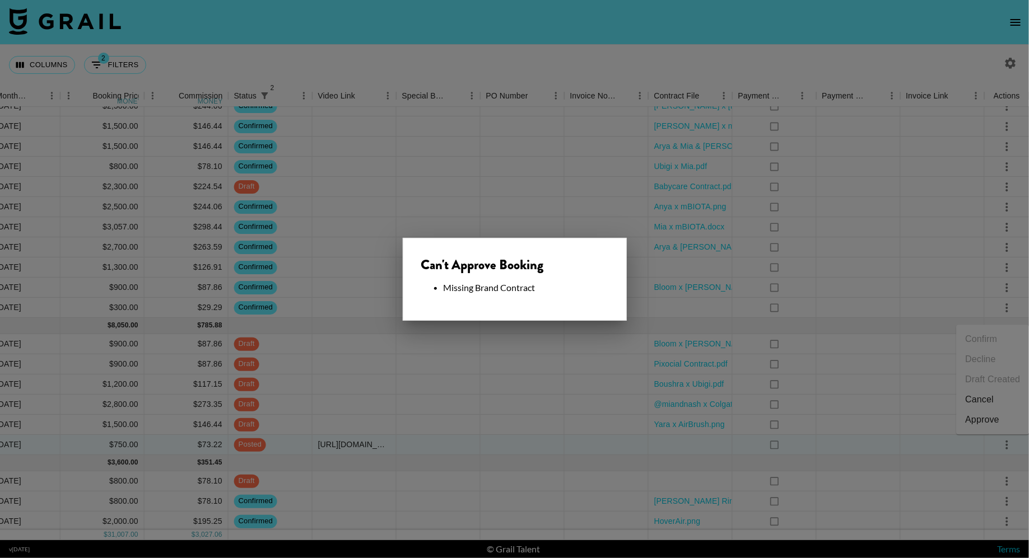
click at [554, 345] on div at bounding box center [514, 279] width 1029 height 558
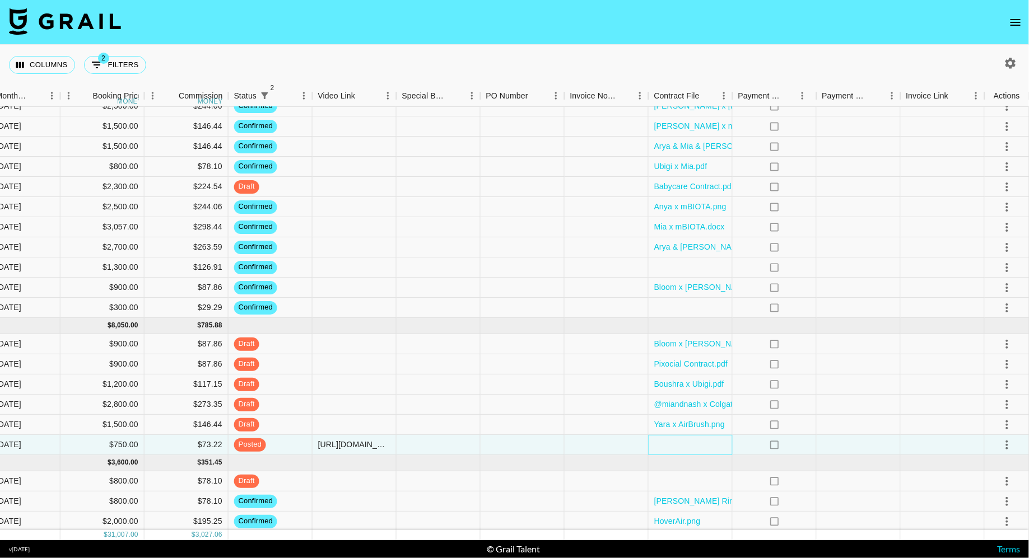
click at [675, 440] on div at bounding box center [690, 445] width 84 height 20
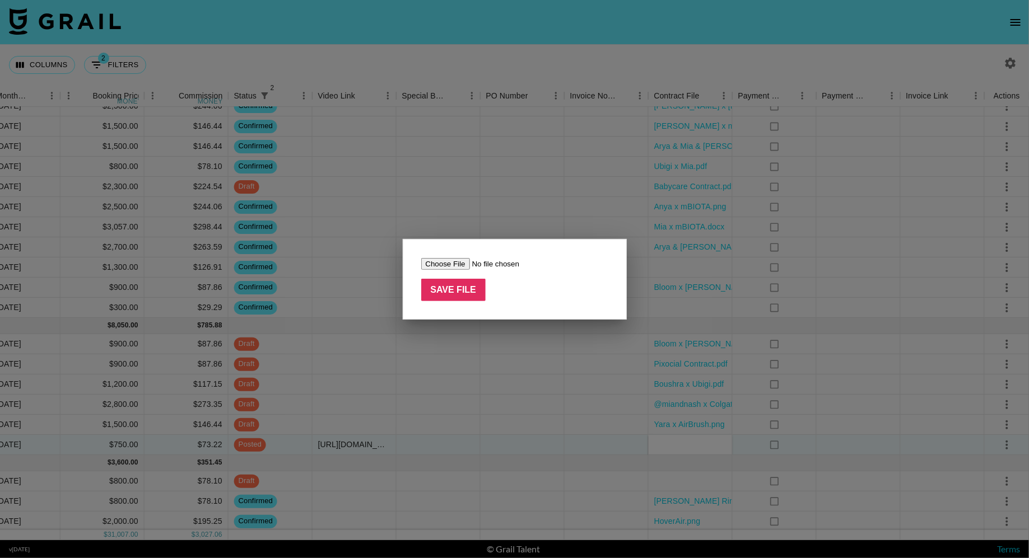
click at [433, 262] on input "file" at bounding box center [492, 264] width 142 height 12
type input "C:\fakepath\[PERSON_NAME].pdf"
click at [451, 285] on input "Save File" at bounding box center [453, 290] width 65 height 22
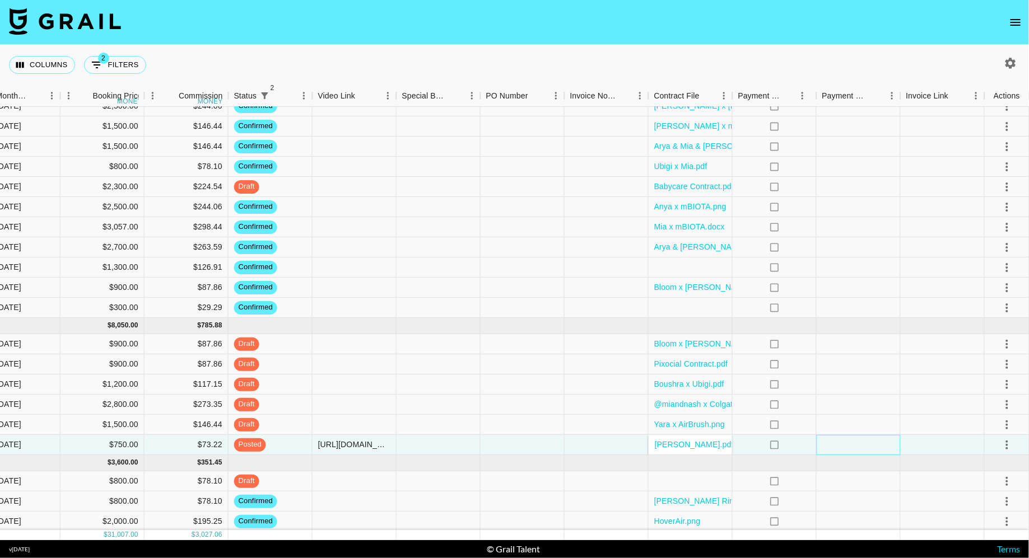
click at [833, 446] on div at bounding box center [858, 445] width 84 height 20
click at [1000, 441] on icon "select merge strategy" at bounding box center [1006, 444] width 13 height 13
click at [990, 413] on div "Approve" at bounding box center [982, 419] width 34 height 13
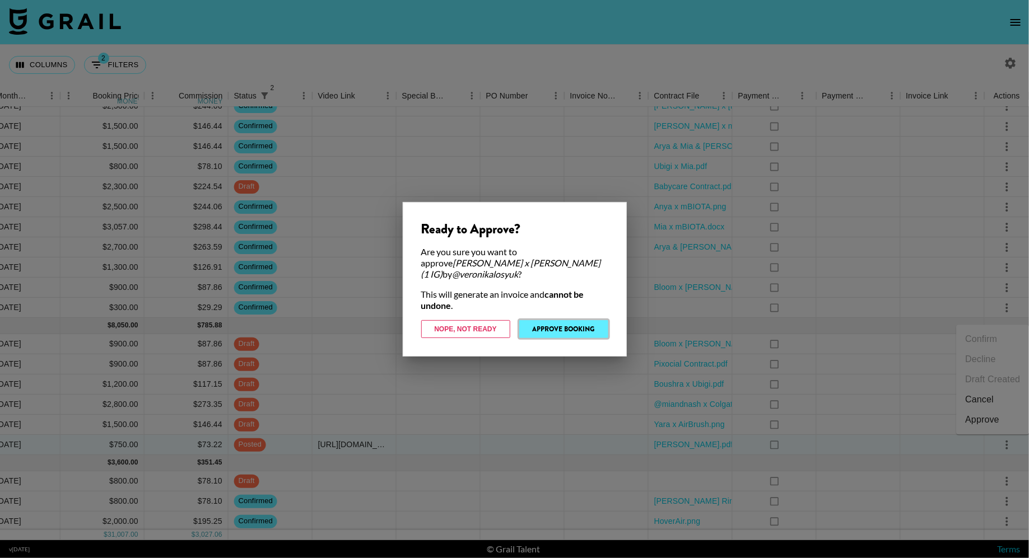
click at [565, 327] on button "Approve Booking" at bounding box center [563, 329] width 89 height 18
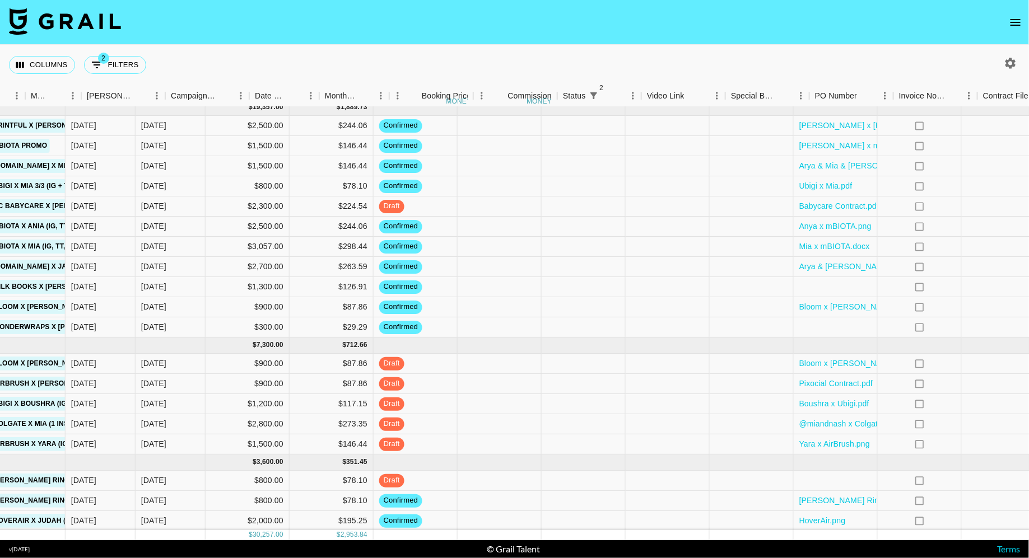
scroll to position [7, 222]
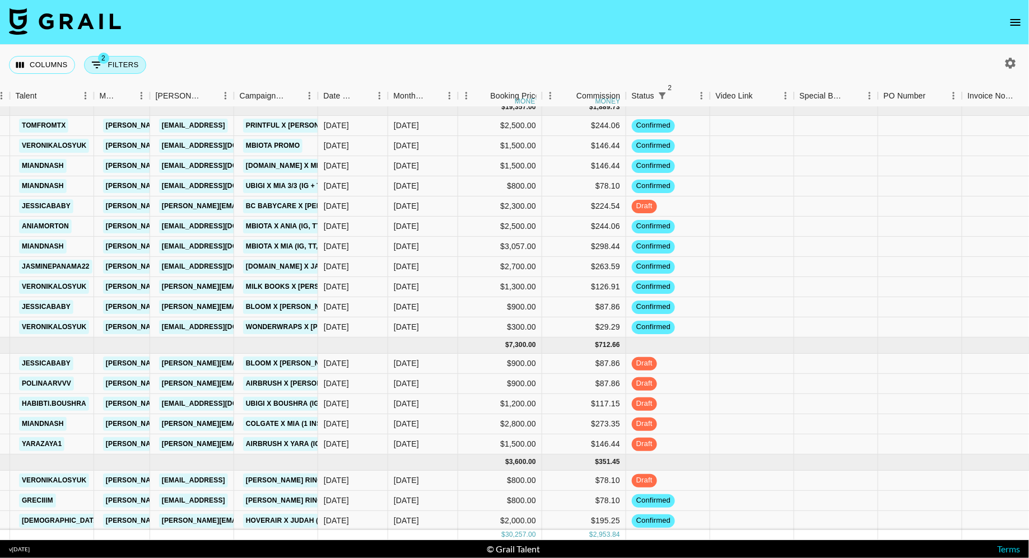
click at [123, 60] on button "2 Filters" at bounding box center [115, 65] width 62 height 18
select select "status"
select select "isNotAnyOf"
select select "status"
select select "not"
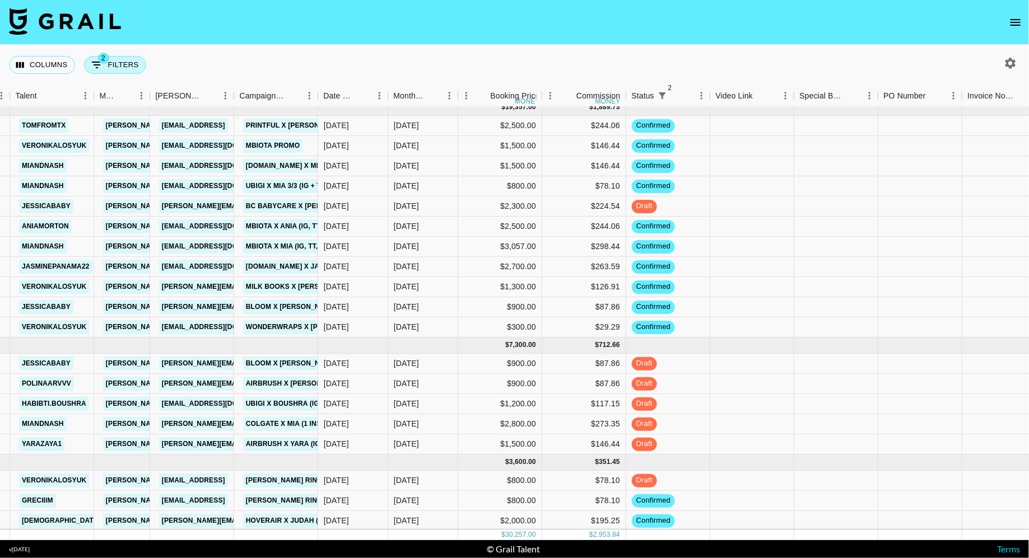
select select "approved"
select select "bookerId"
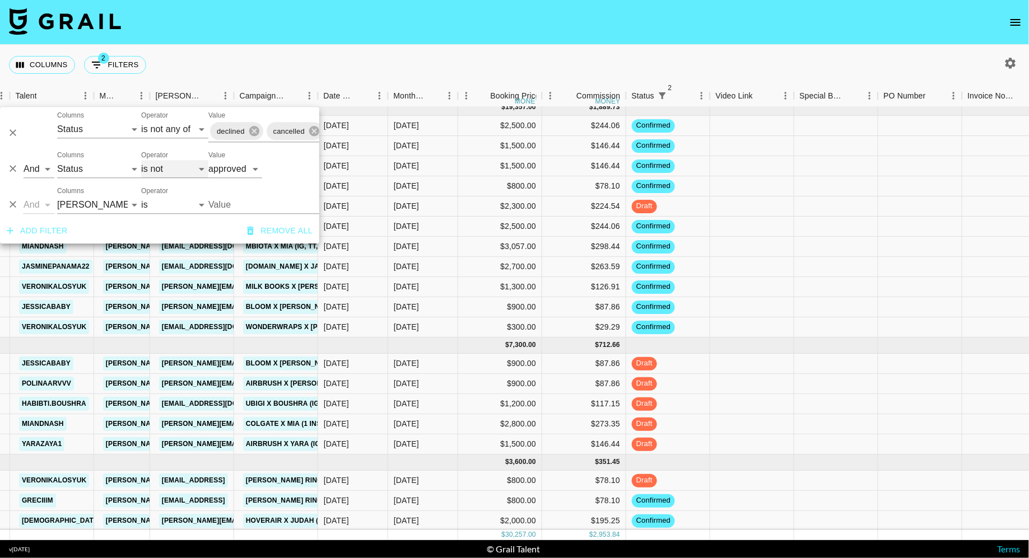
click at [160, 172] on select "is is not is any of is not any of" at bounding box center [174, 169] width 67 height 18
select select "is"
click at [141, 160] on select "is is not is any of is not any of" at bounding box center [174, 169] width 67 height 18
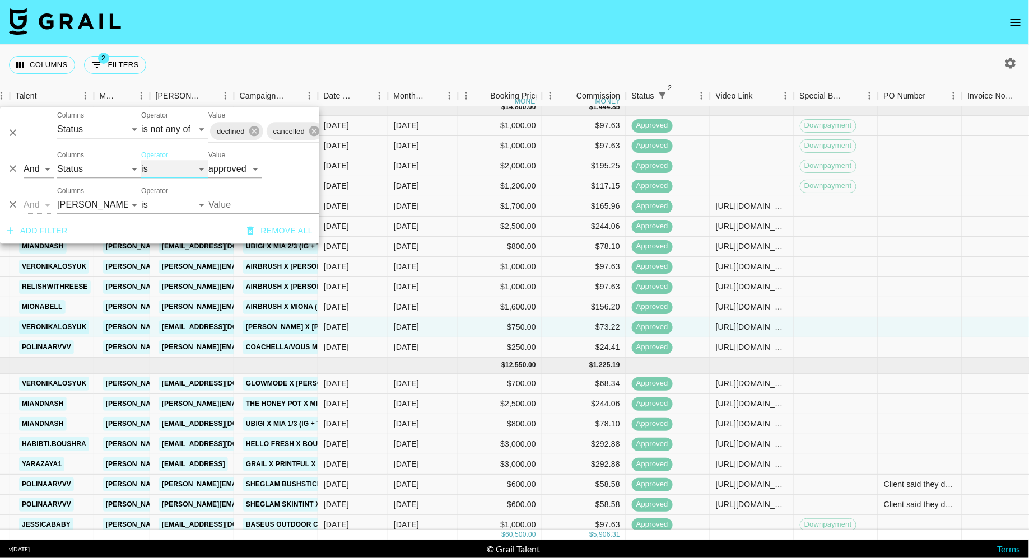
scroll to position [0, 222]
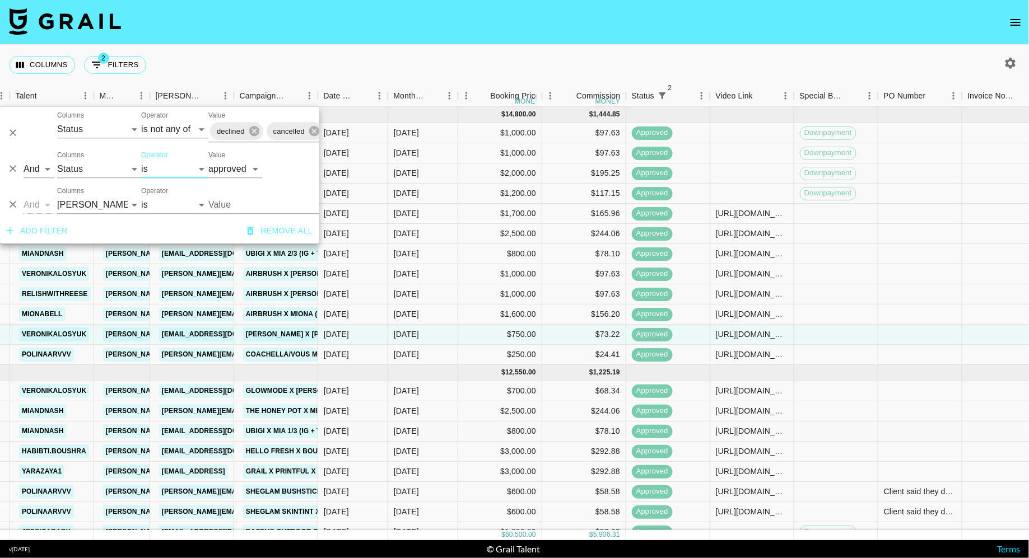
click at [515, 52] on div "Columns 2 Filters + Booking" at bounding box center [514, 65] width 1029 height 40
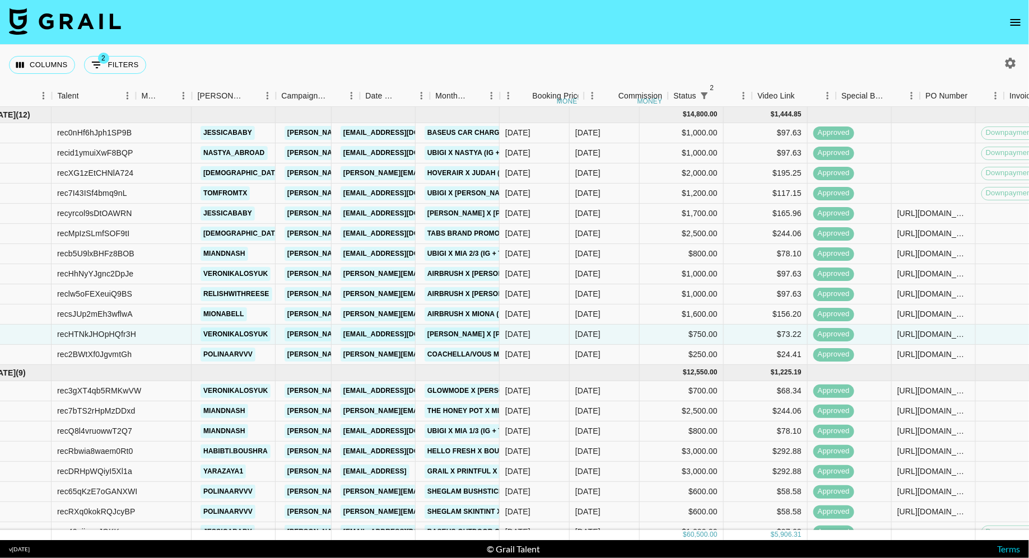
scroll to position [0, 1]
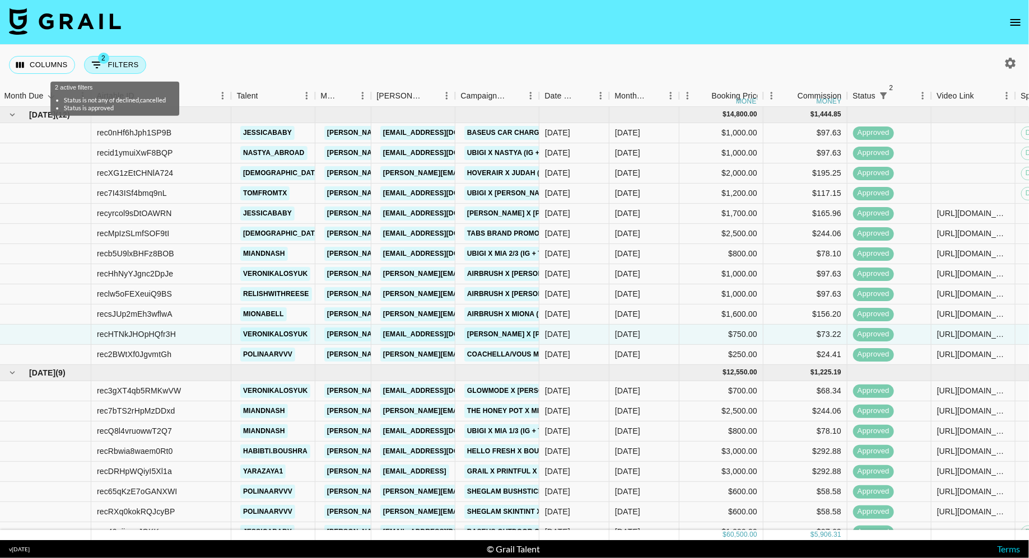
click at [116, 63] on button "2 Filters" at bounding box center [115, 65] width 62 height 18
select select "status"
select select "isNotAnyOf"
select select "status"
select select "approved"
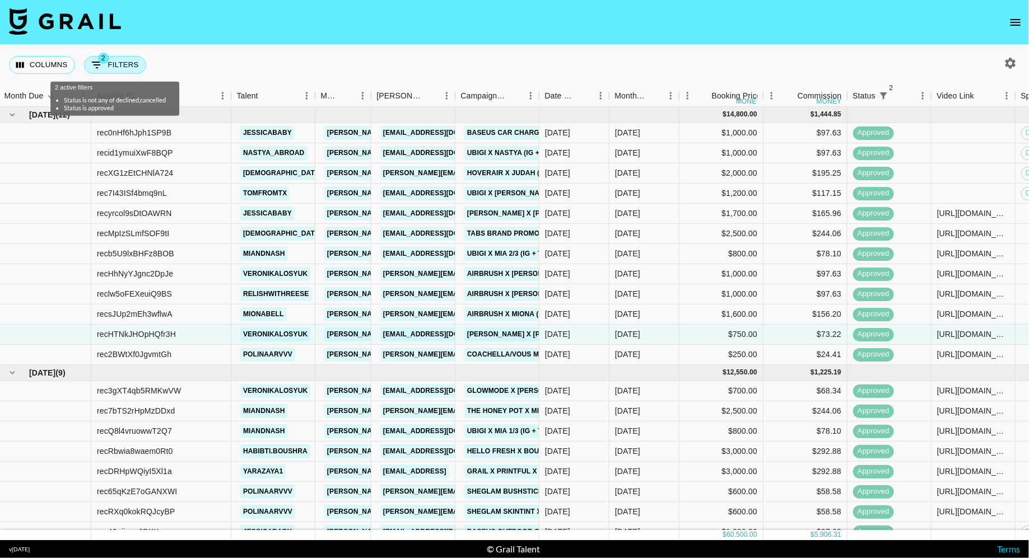
select select "bookerId"
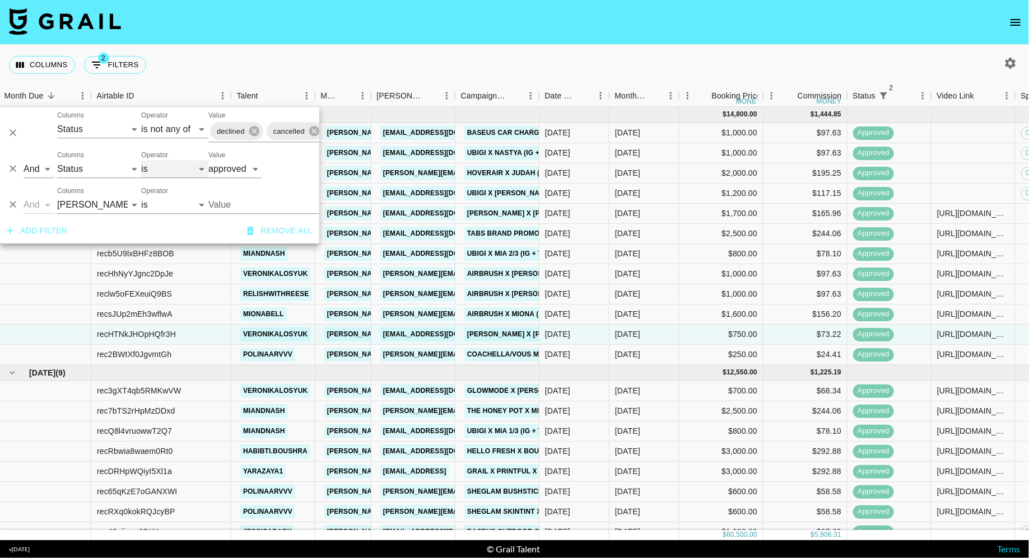
click at [161, 177] on select "is is not is any of is not any of" at bounding box center [174, 169] width 67 height 18
select select "not"
click at [141, 160] on select "is is not is any of is not any of" at bounding box center [174, 169] width 67 height 18
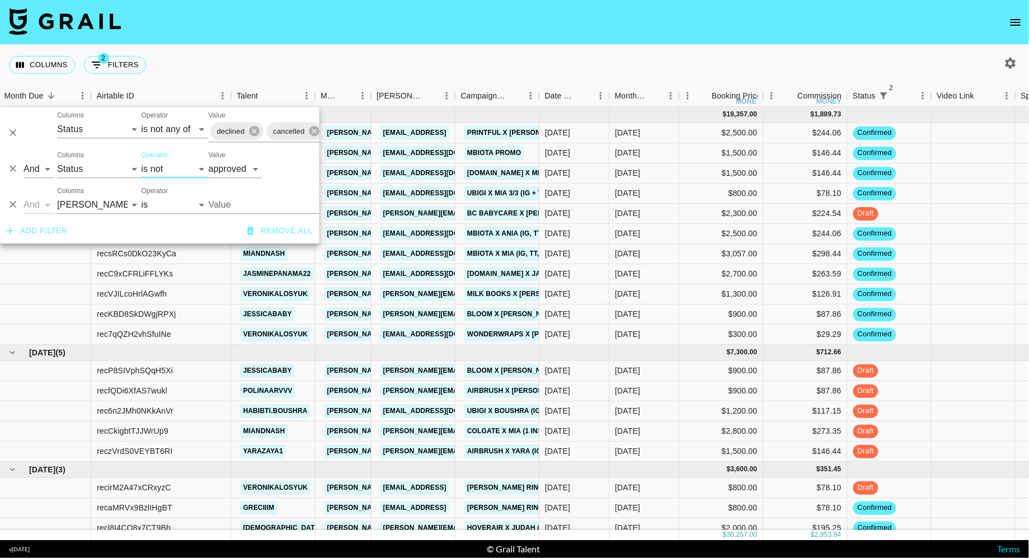
click at [400, 64] on div "Columns 2 Filters + Booking" at bounding box center [514, 65] width 1029 height 40
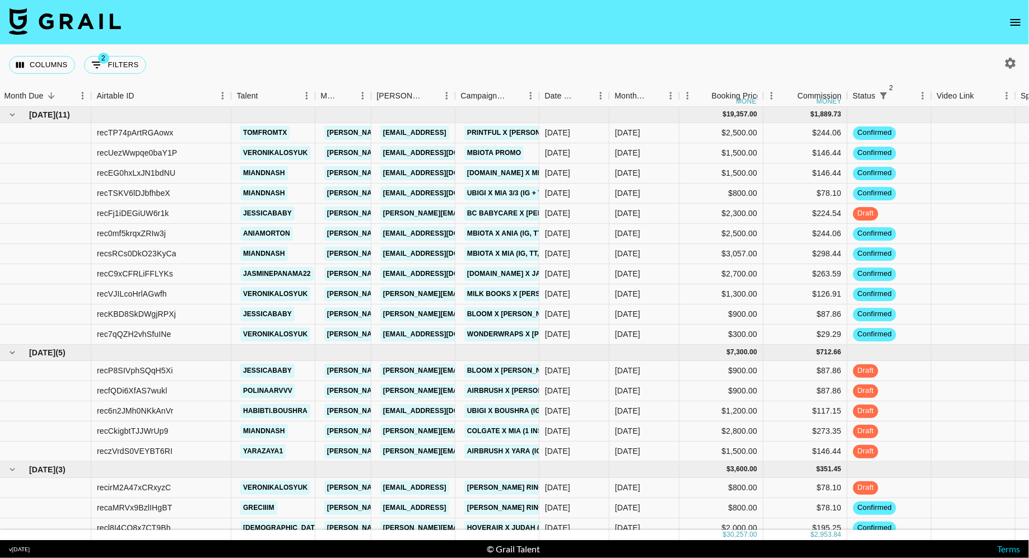
scroll to position [7, 1]
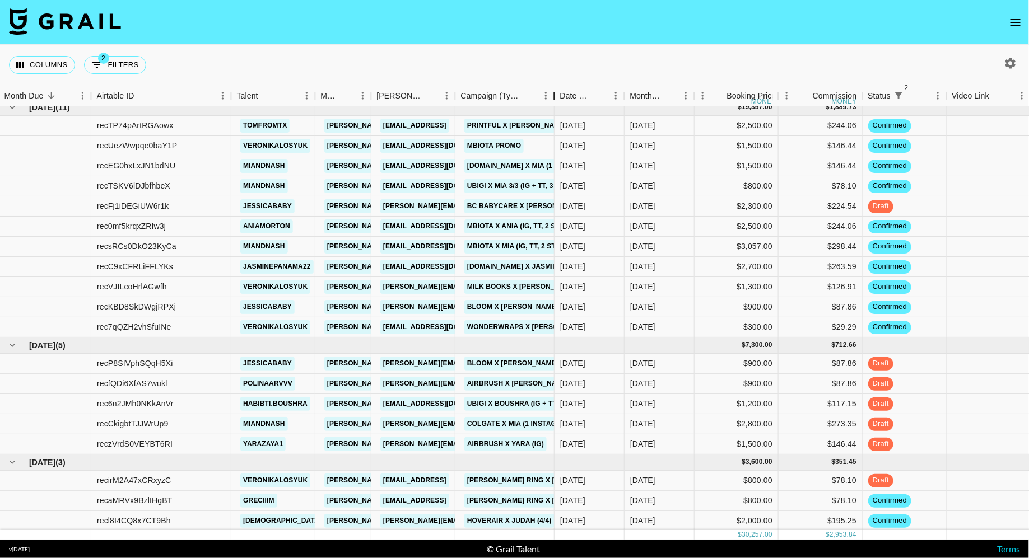
drag, startPoint x: 538, startPoint y: 92, endPoint x: 553, endPoint y: 90, distance: 15.3
click at [553, 90] on div "Campaign (Type)" at bounding box center [554, 96] width 13 height 22
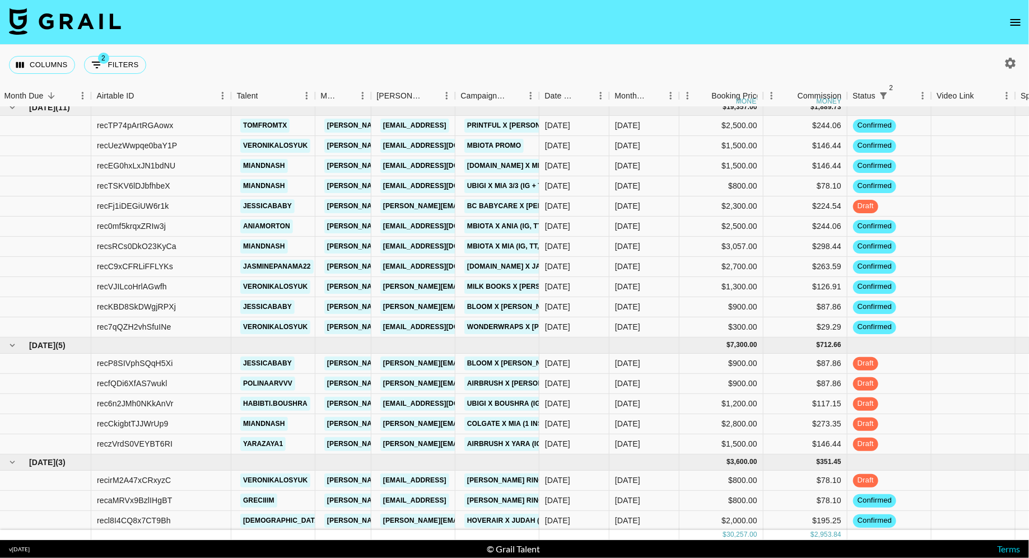
scroll to position [0, 1]
